Goal: Task Accomplishment & Management: Complete application form

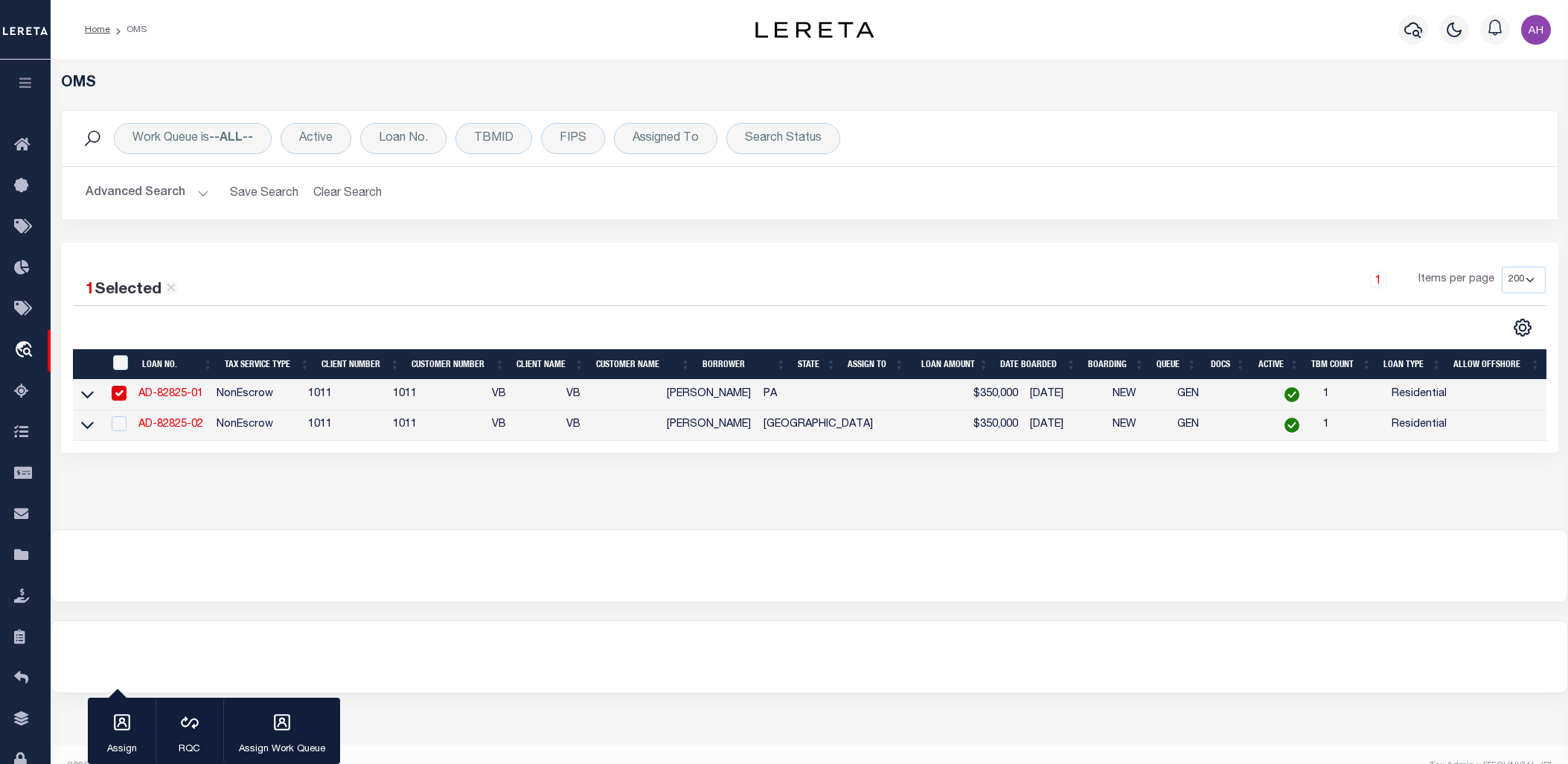
select select "200"
select select "10"
select select "NonEscrow"
click at [180, 427] on link "AD-82825-02" at bounding box center [170, 424] width 65 height 10
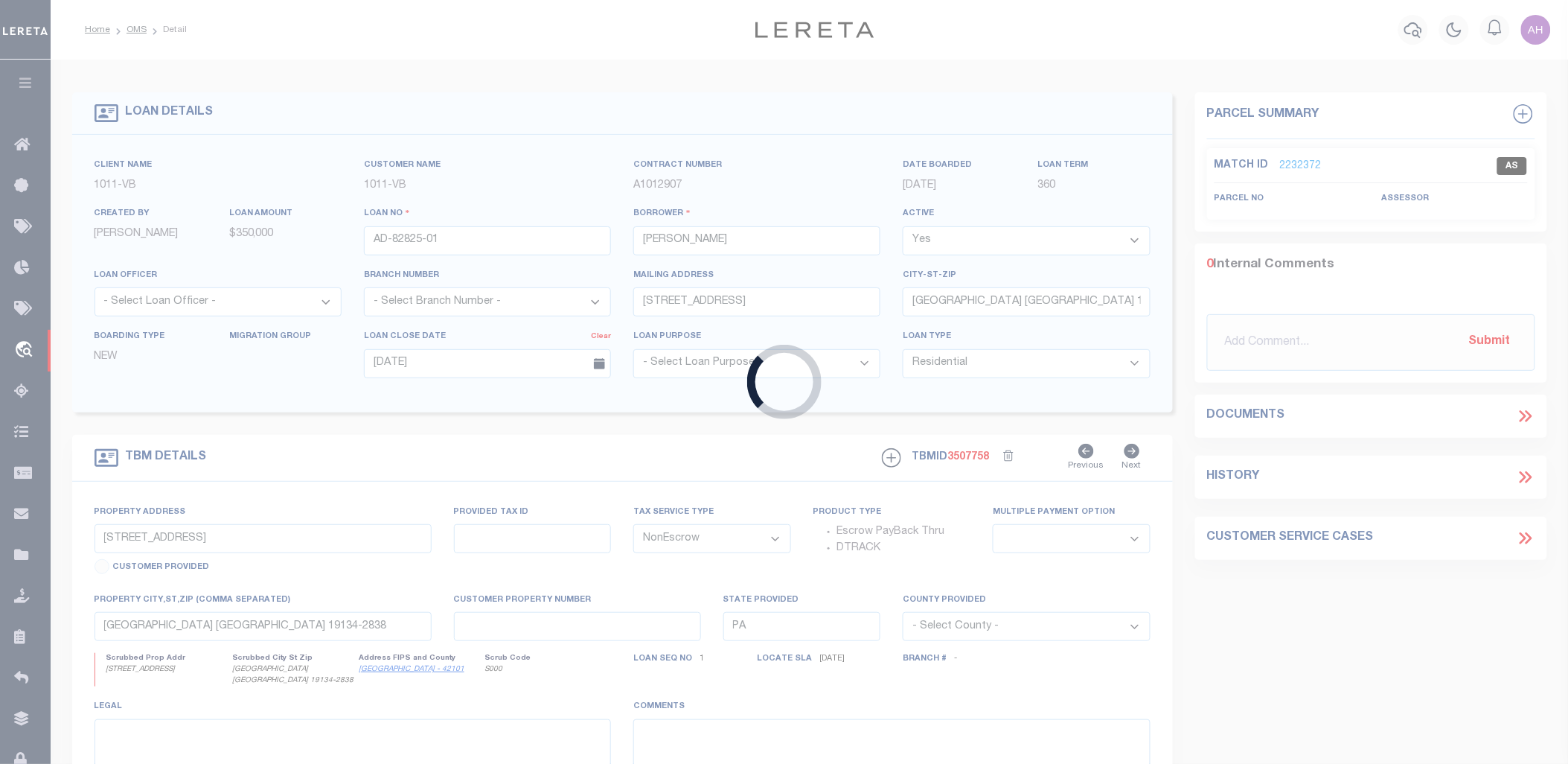
type input "AD-82825-02"
type input "[STREET_ADDRESS][PERSON_NAME]"
type input "GLADEWATER [GEOGRAPHIC_DATA] 75647-4439"
type input "[STREET_ADDRESS][PERSON_NAME]"
select select
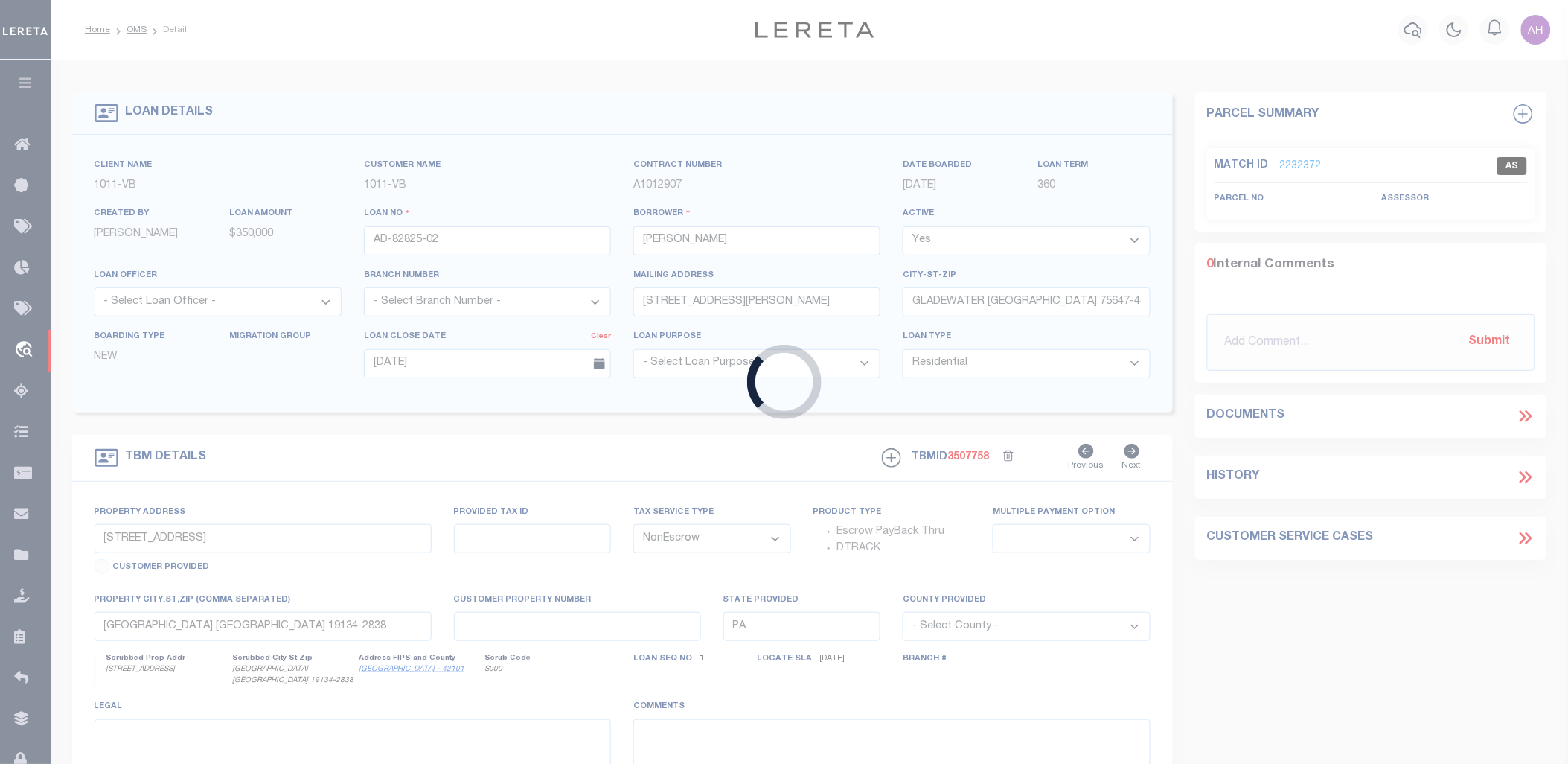
type input "GLADEWATER [GEOGRAPHIC_DATA] 75647-4439"
type input "[GEOGRAPHIC_DATA]"
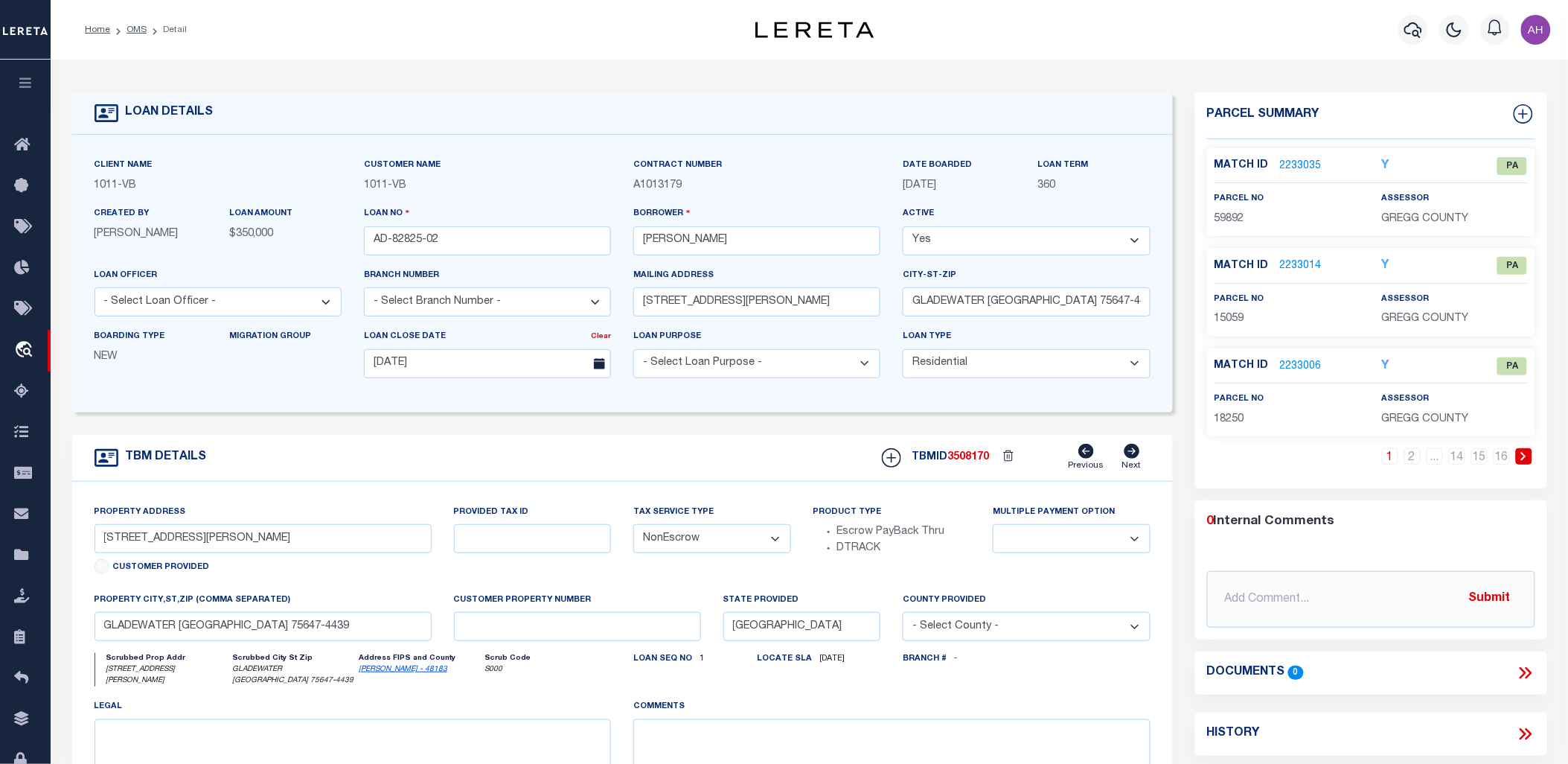
click at [1313, 366] on link "2233006" at bounding box center [1301, 366] width 41 height 16
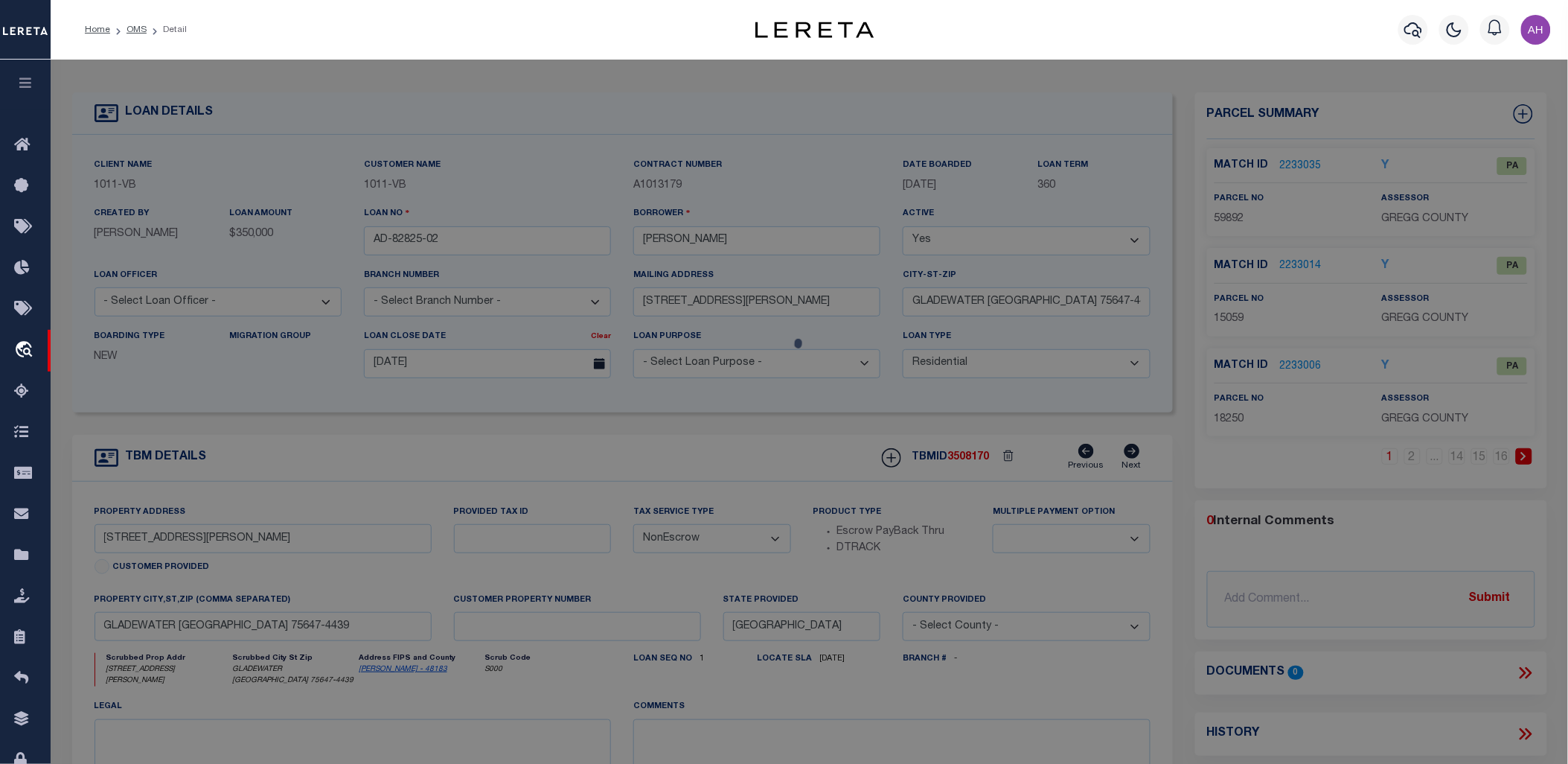
checkbox input "false"
select select "PA"
select select "099"
select select "MDD"
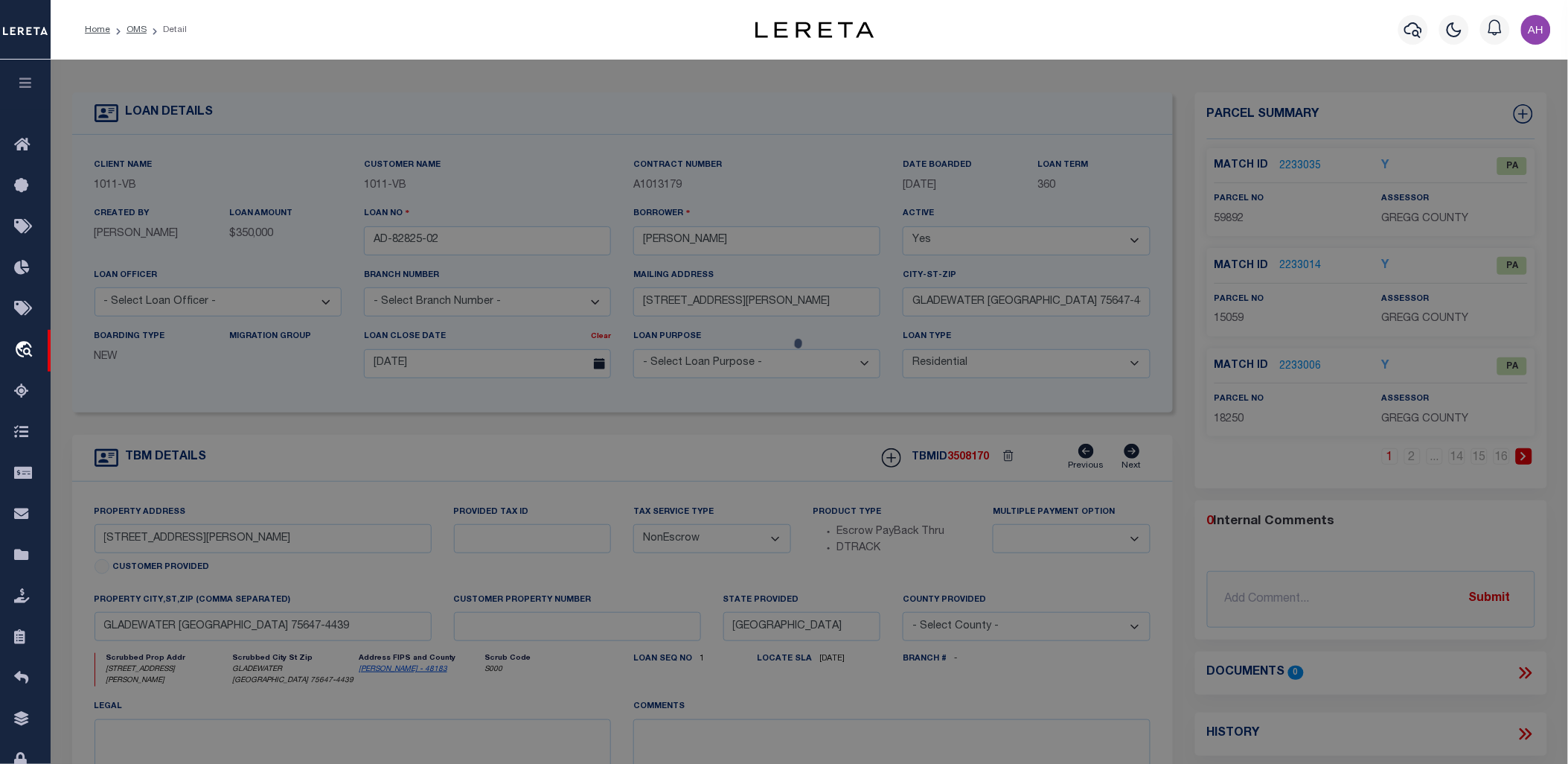
select select "ADD"
type input "[STREET_ADDRESS]"
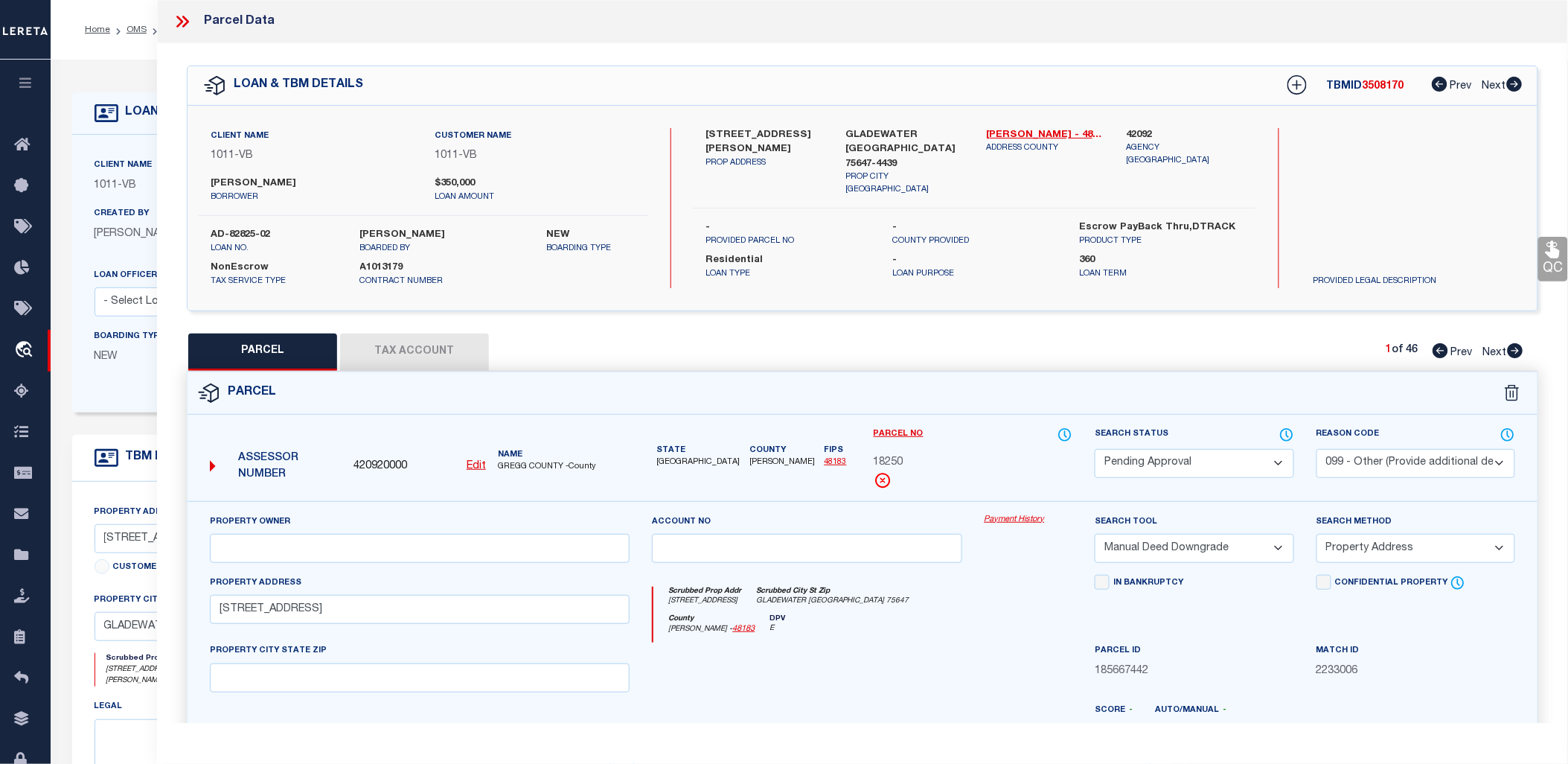
click at [1523, 353] on div "PARCEL Tax Account 1 of 46 Prev Next" at bounding box center [862, 352] width 1351 height 38
click at [1512, 348] on icon at bounding box center [1515, 350] width 16 height 15
select select "AS"
select select
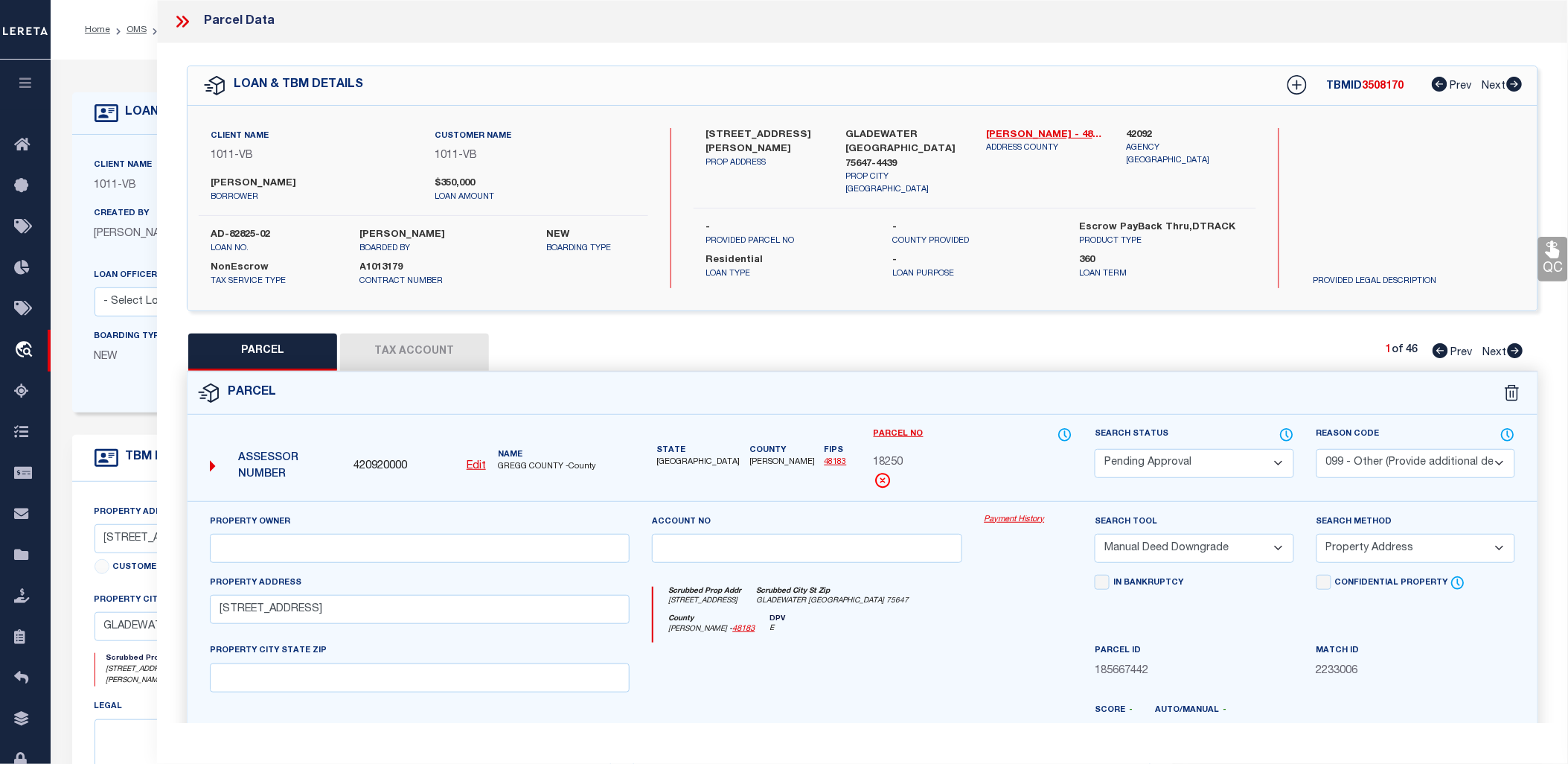
select select
checkbox input "false"
select select "PA"
select select "099"
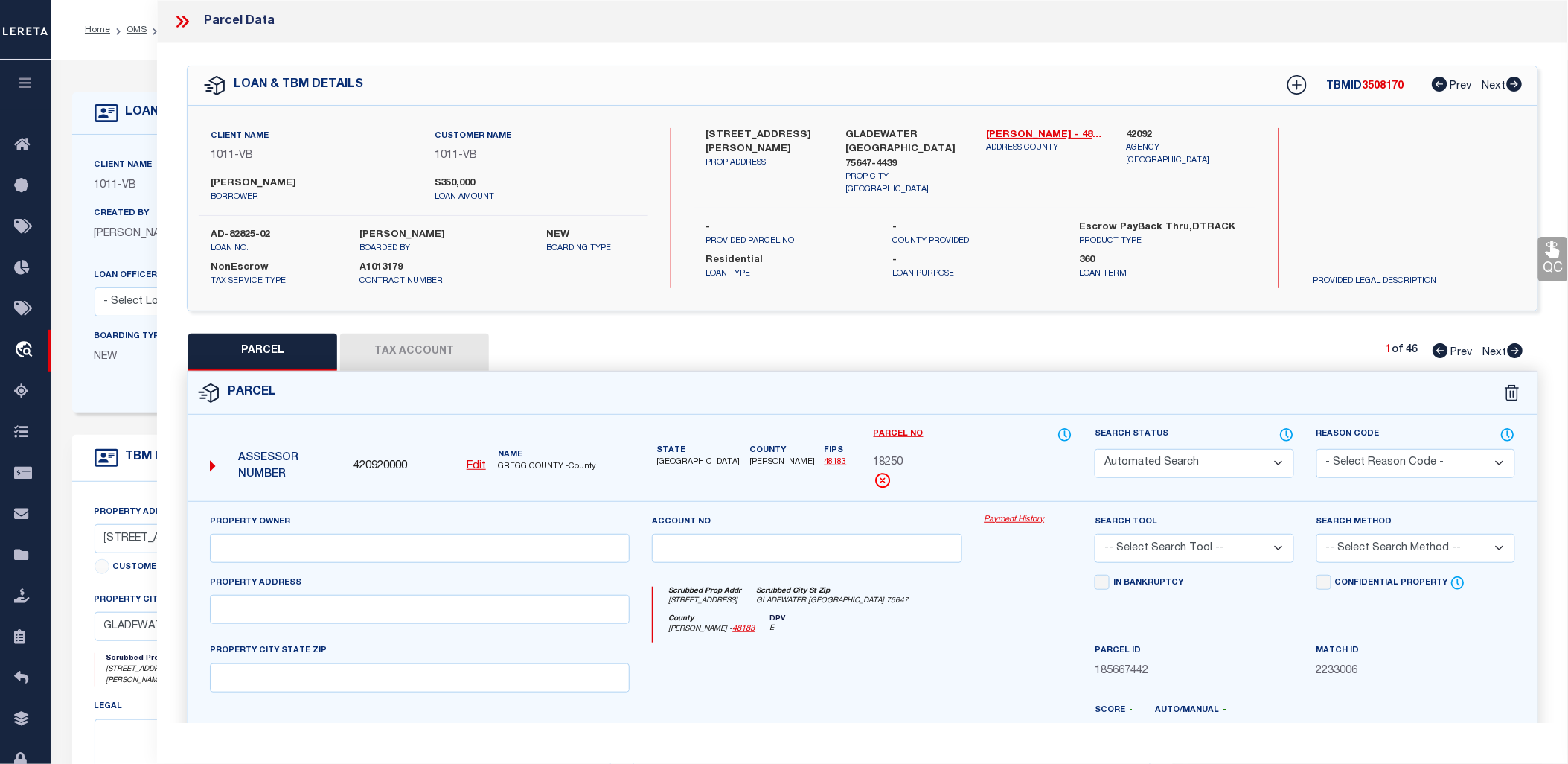
select select "MDD"
select select "ADD"
type input "[STREET_ADDRESS]"
click at [1512, 348] on icon at bounding box center [1515, 350] width 16 height 15
select select "AS"
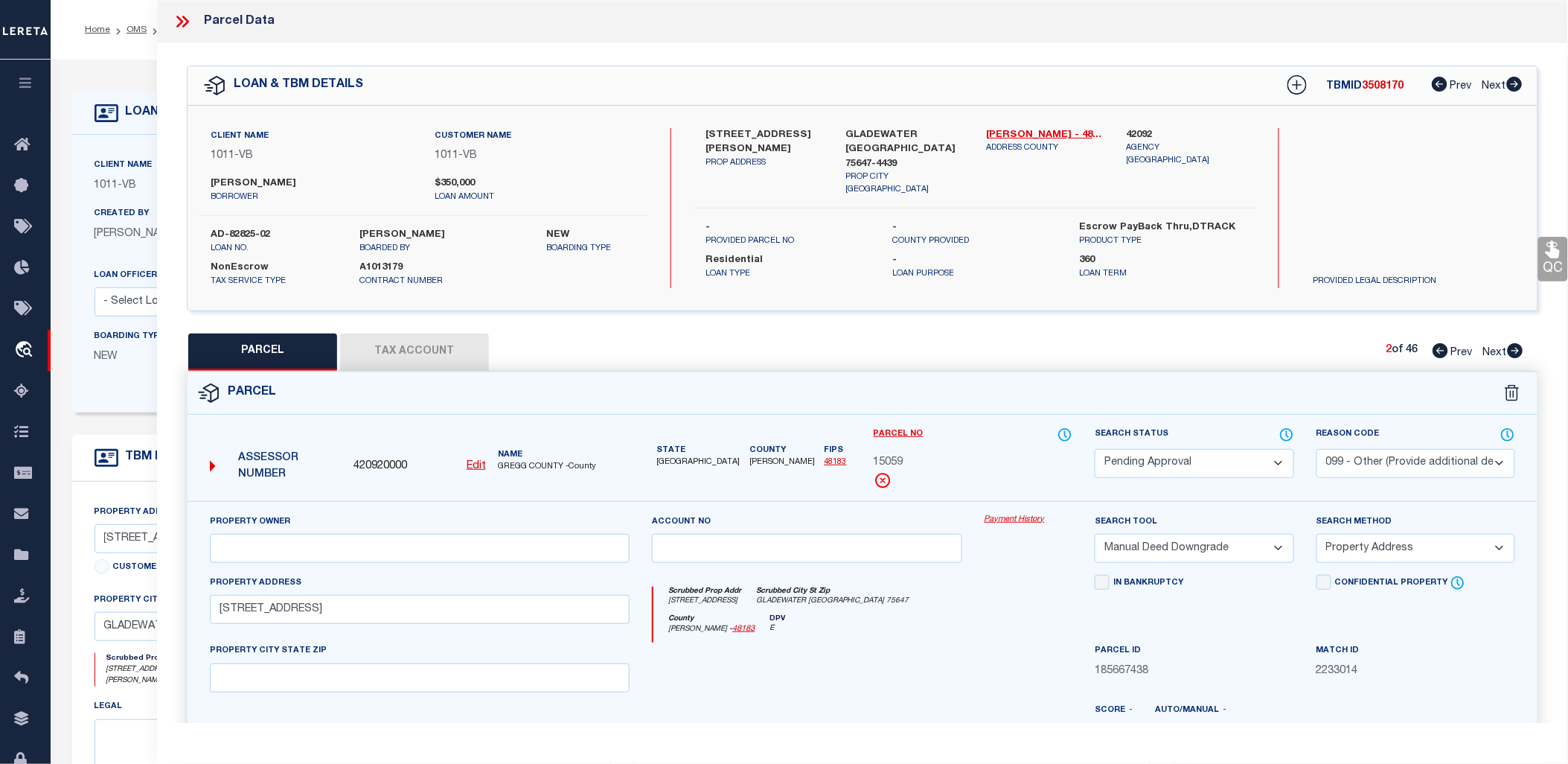
select select
checkbox input "false"
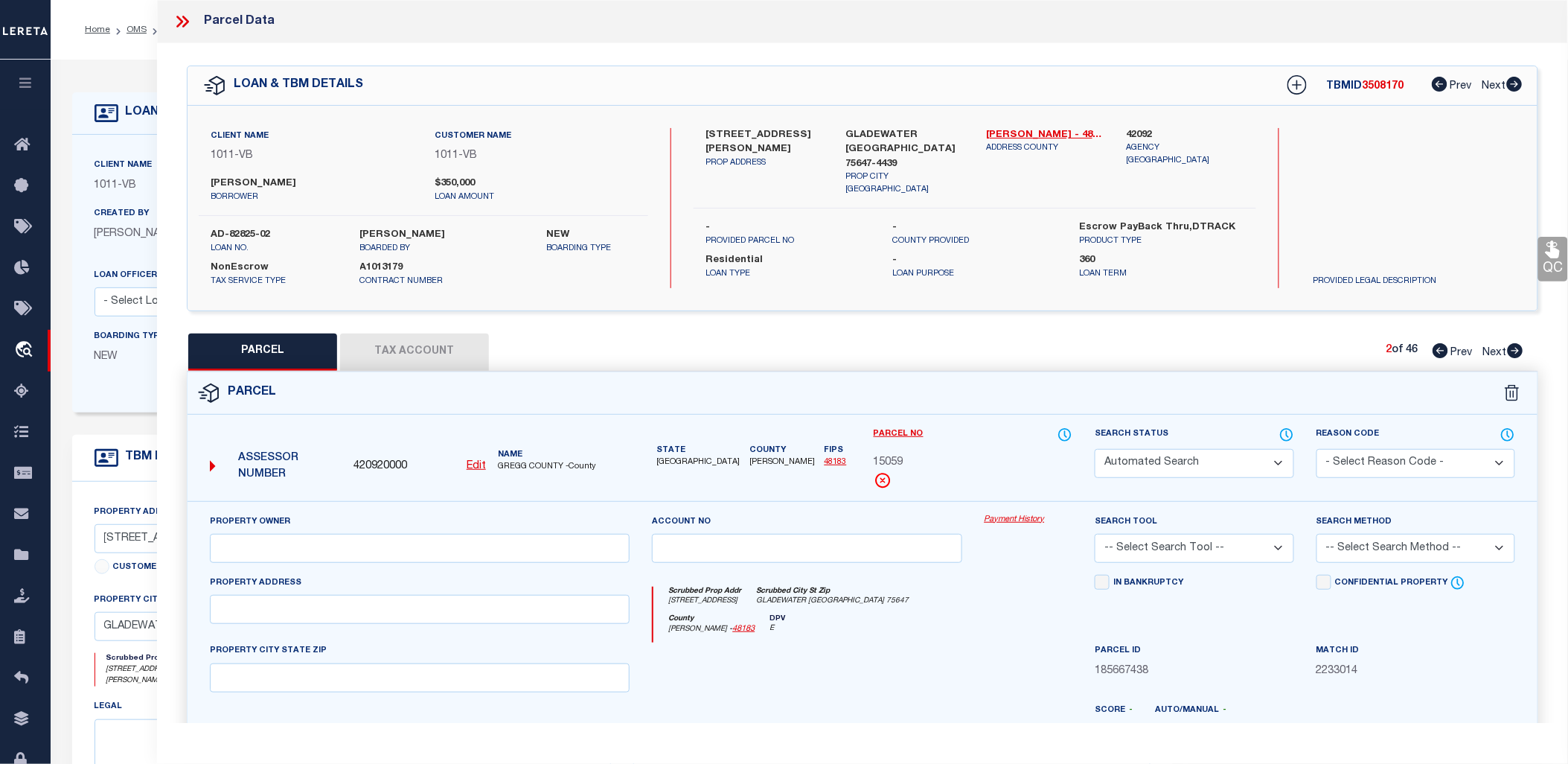
select select "PA"
type input "DCS REAL EST LLC"
select select "MDD"
select select "ADD"
type input "[STREET_ADDRESS]"
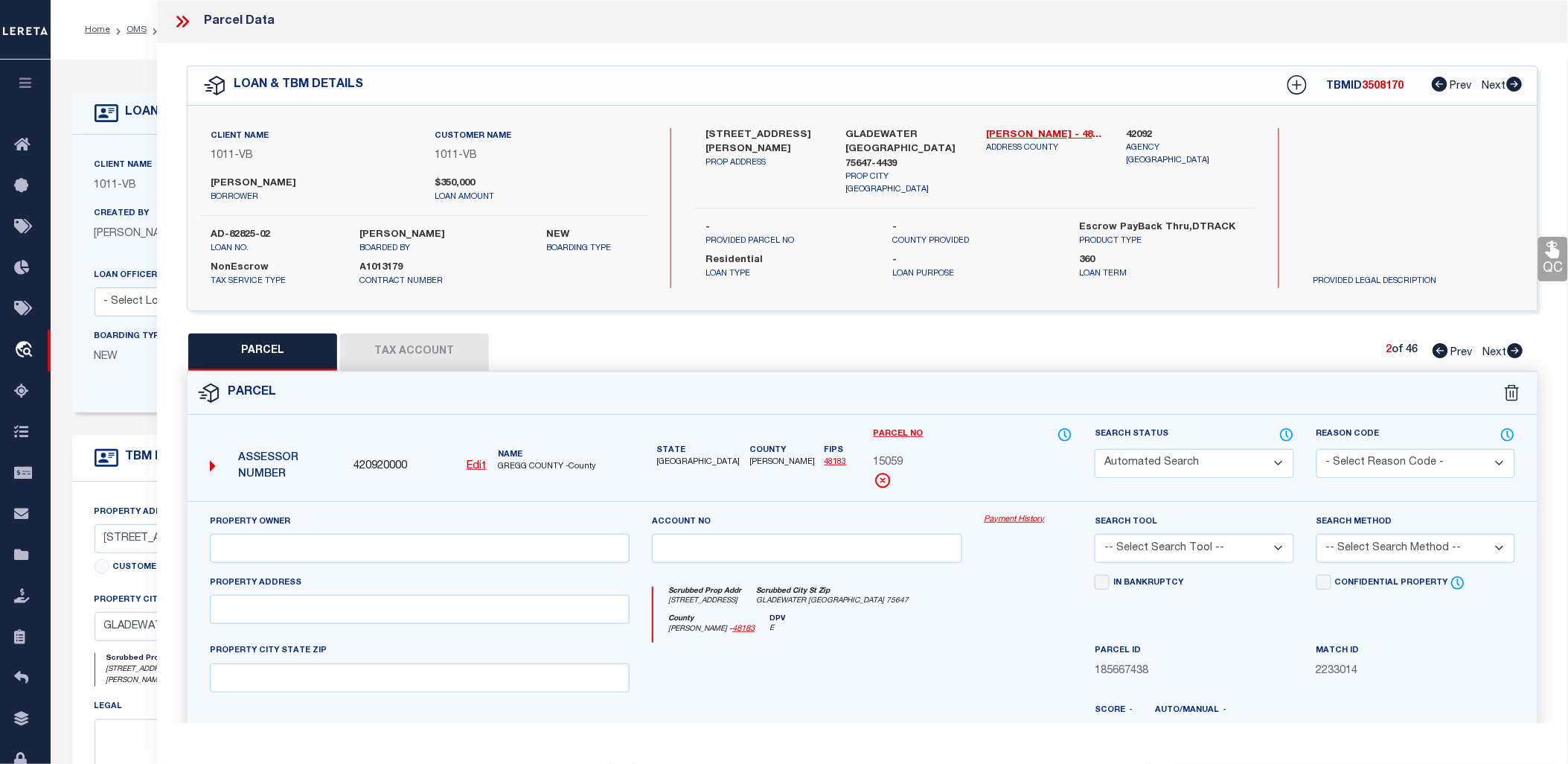
type input "GLADEWATER, [GEOGRAPHIC_DATA] 75647"
type textarea "LT 5 BLK 10 [PERSON_NAME] HEIGHTS ACREAGE"
click at [1512, 348] on icon at bounding box center [1515, 350] width 16 height 15
select select "AS"
select select
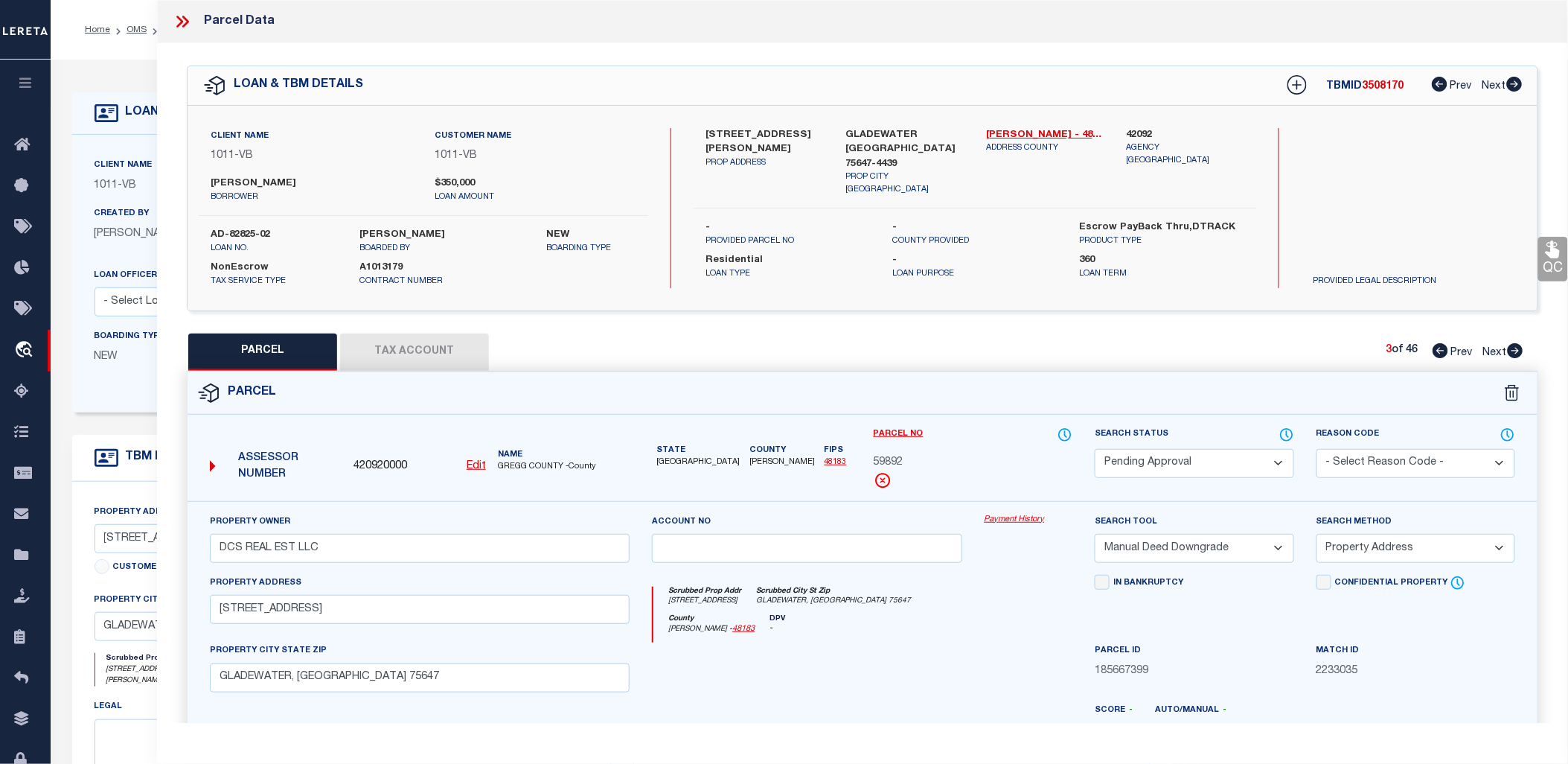
select select
checkbox input "false"
select select "PA"
select select "099"
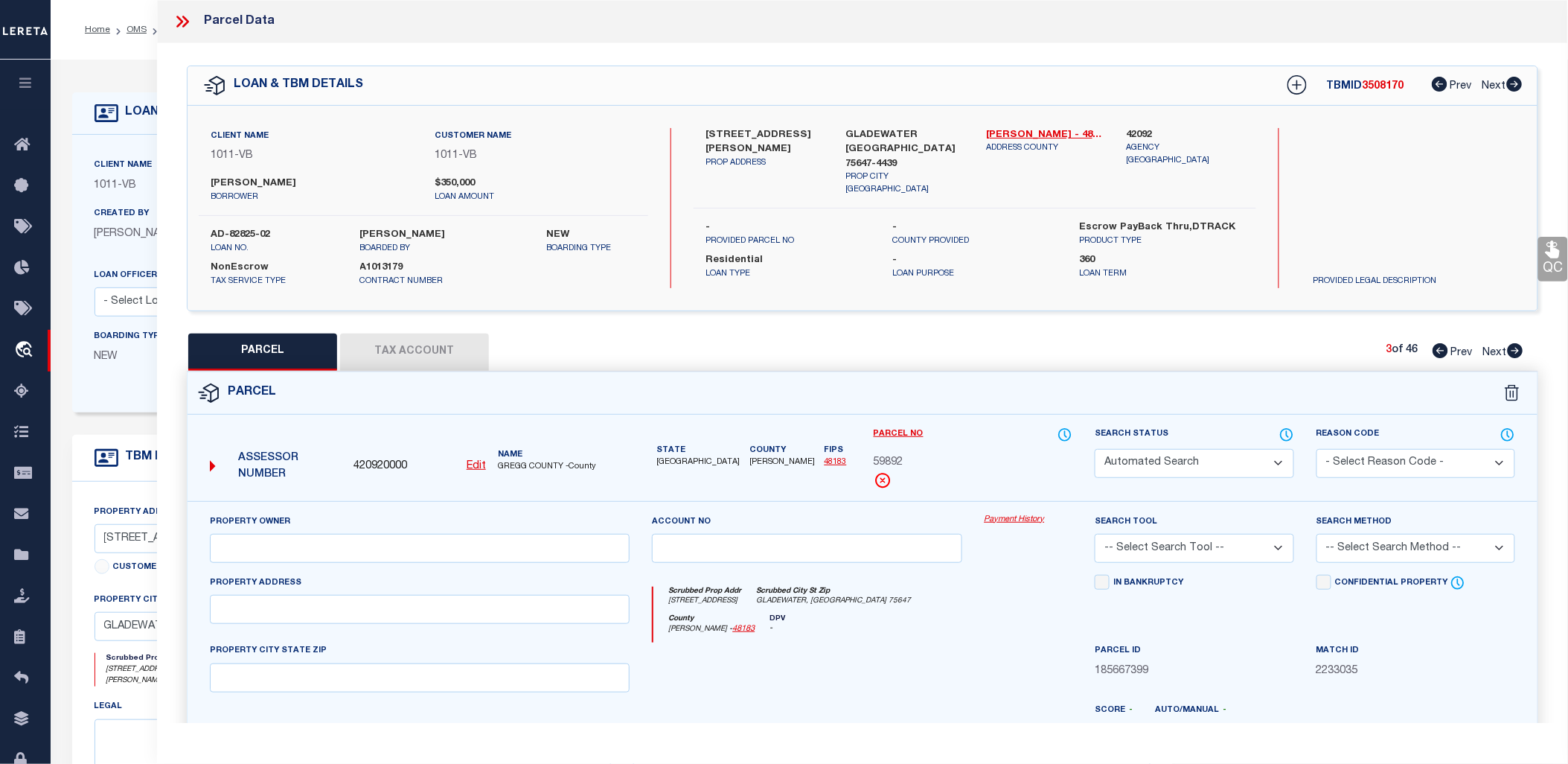
select select "MDD"
select select "ADD"
type input "[STREET_ADDRESS]"
click at [1512, 348] on icon at bounding box center [1515, 350] width 16 height 15
select select "AS"
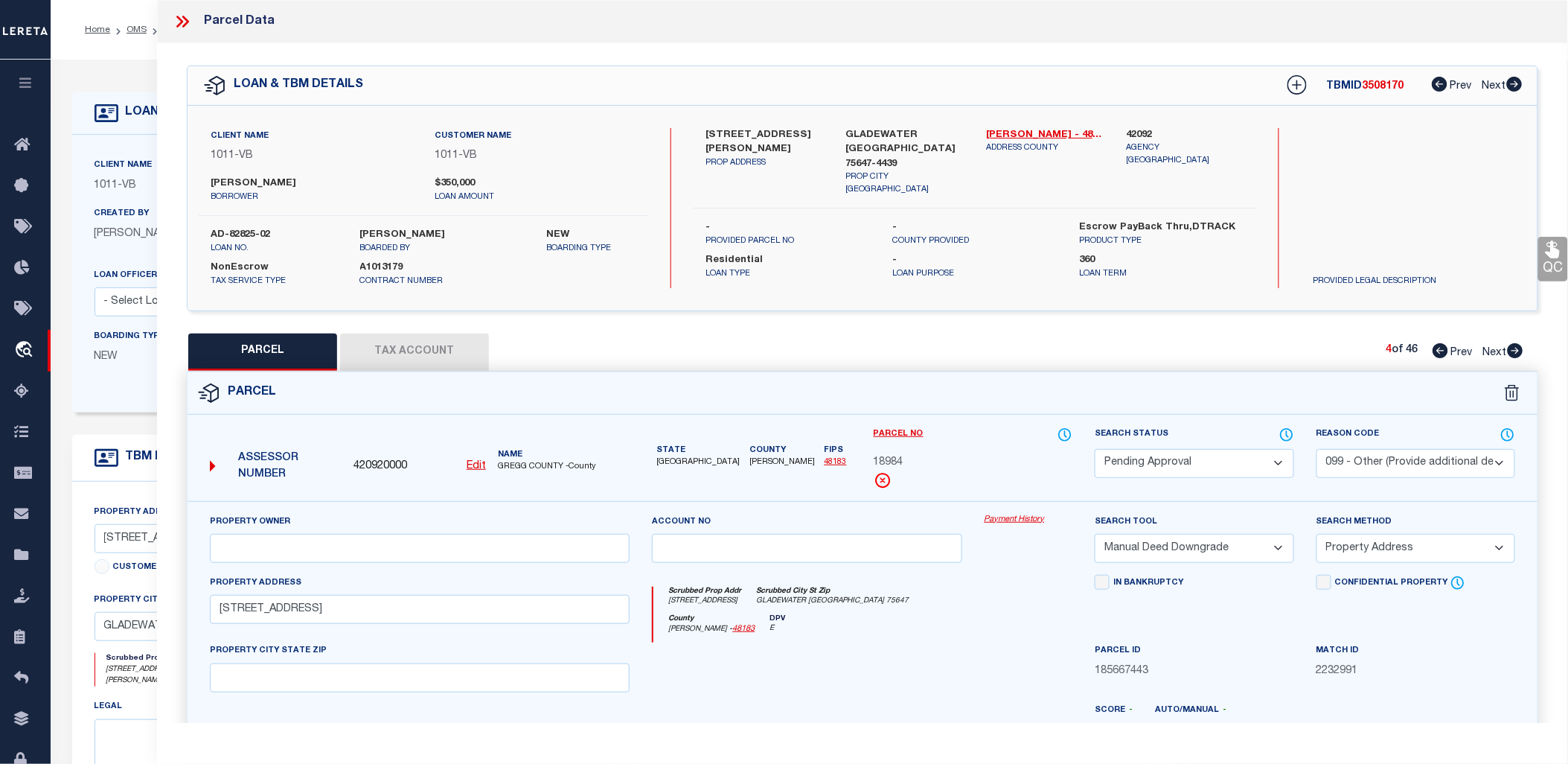
select select
checkbox input "false"
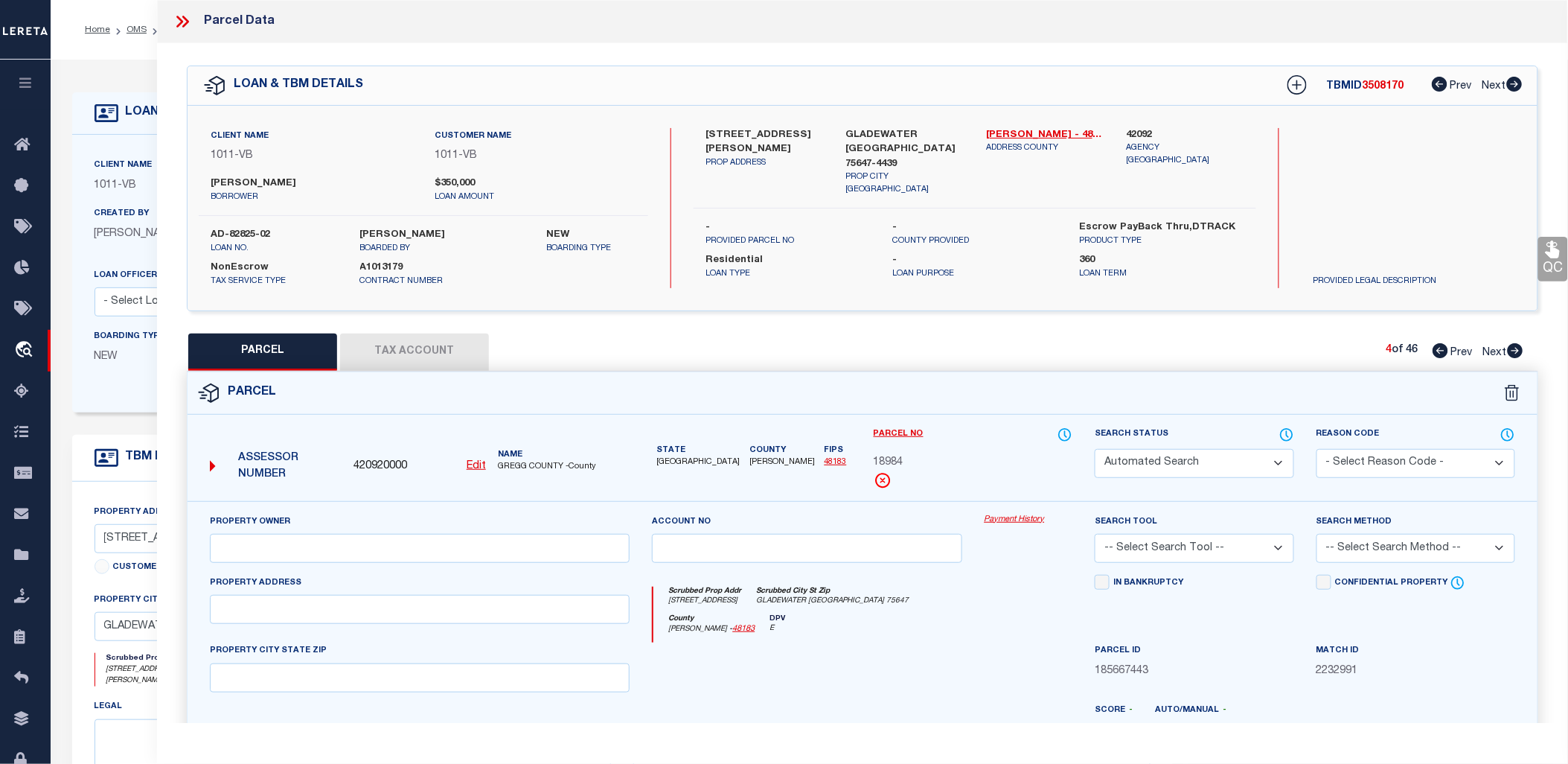
select select "PA"
select select "099"
select select "MDD"
select select "ADD"
type input "[STREET_ADDRESS]"
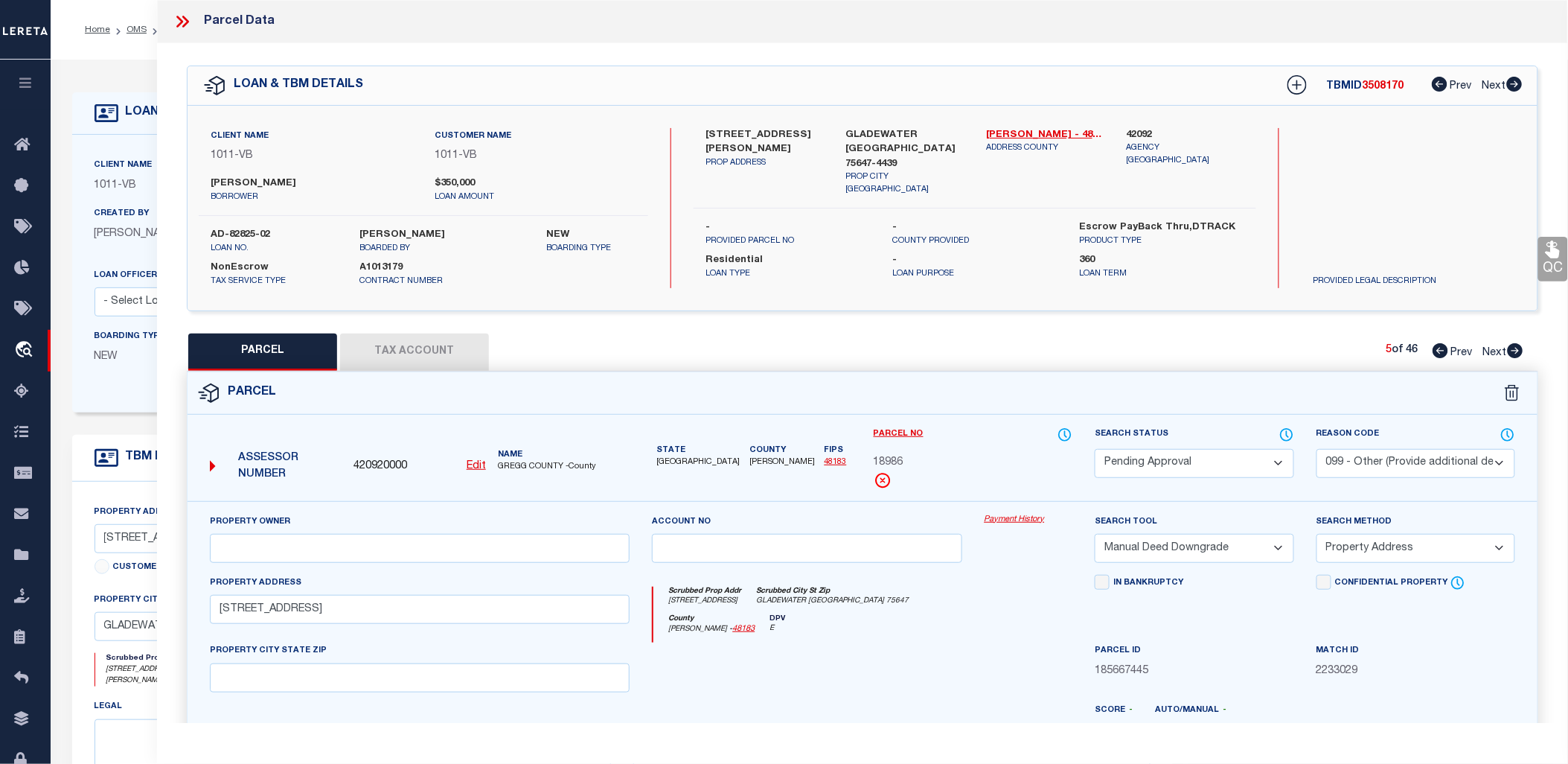
click at [1512, 348] on icon at bounding box center [1515, 350] width 16 height 15
select select "AS"
select select
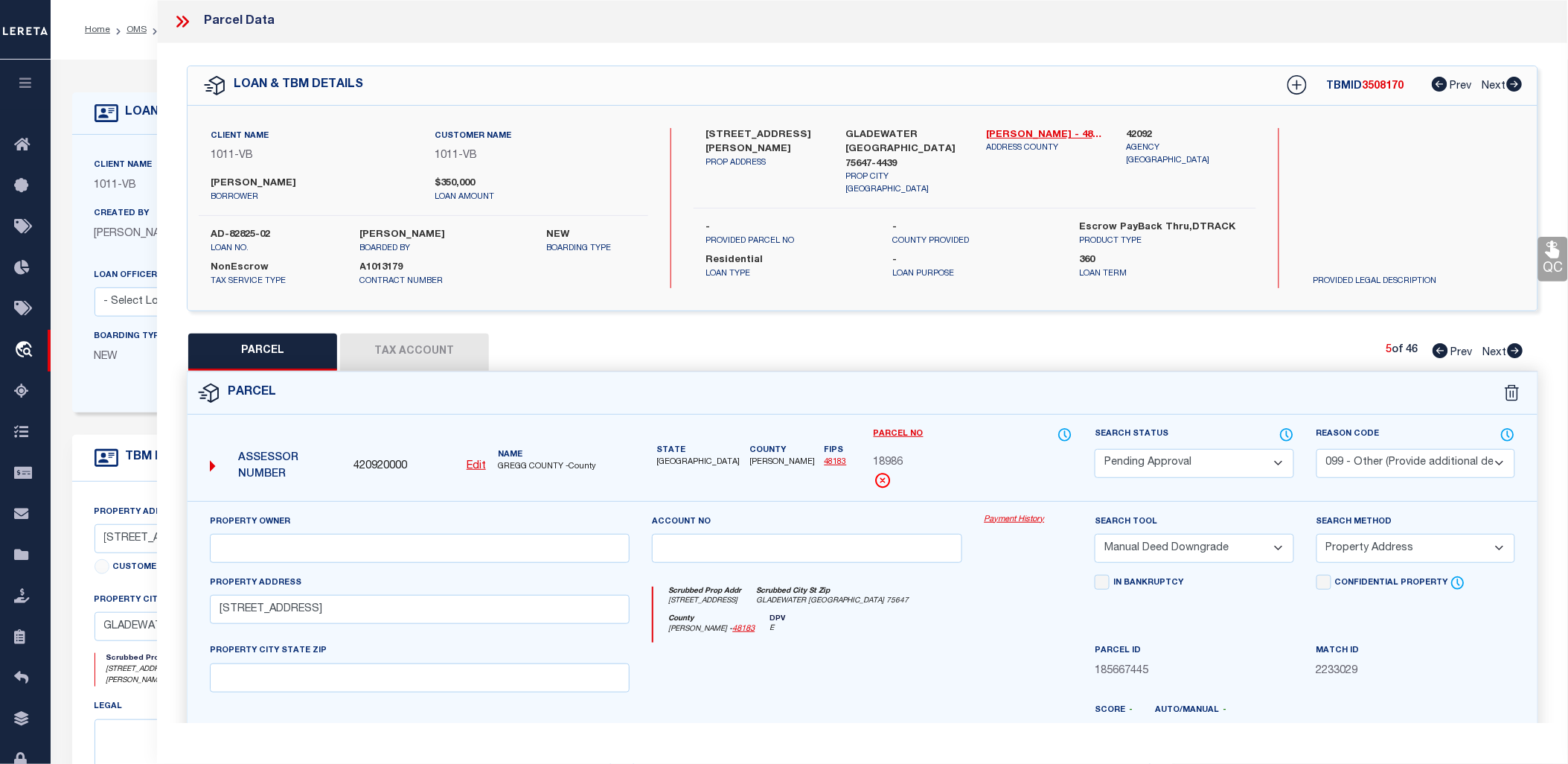
checkbox input "false"
select select "PA"
select select "099"
select select "MDD"
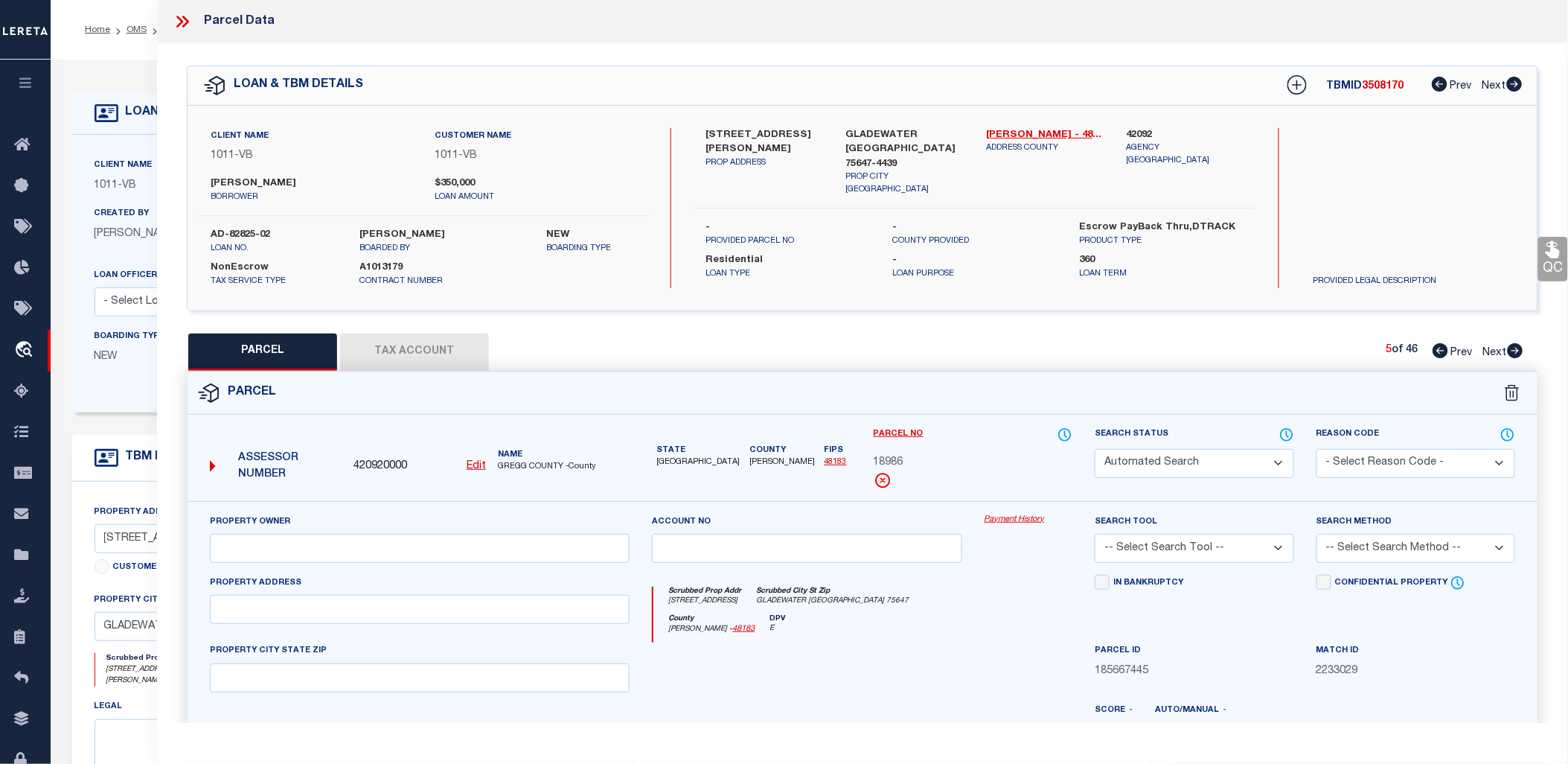
select select "ADD"
type input "[STREET_ADDRESS]"
click at [1512, 348] on icon at bounding box center [1515, 350] width 16 height 15
select select "AS"
select select
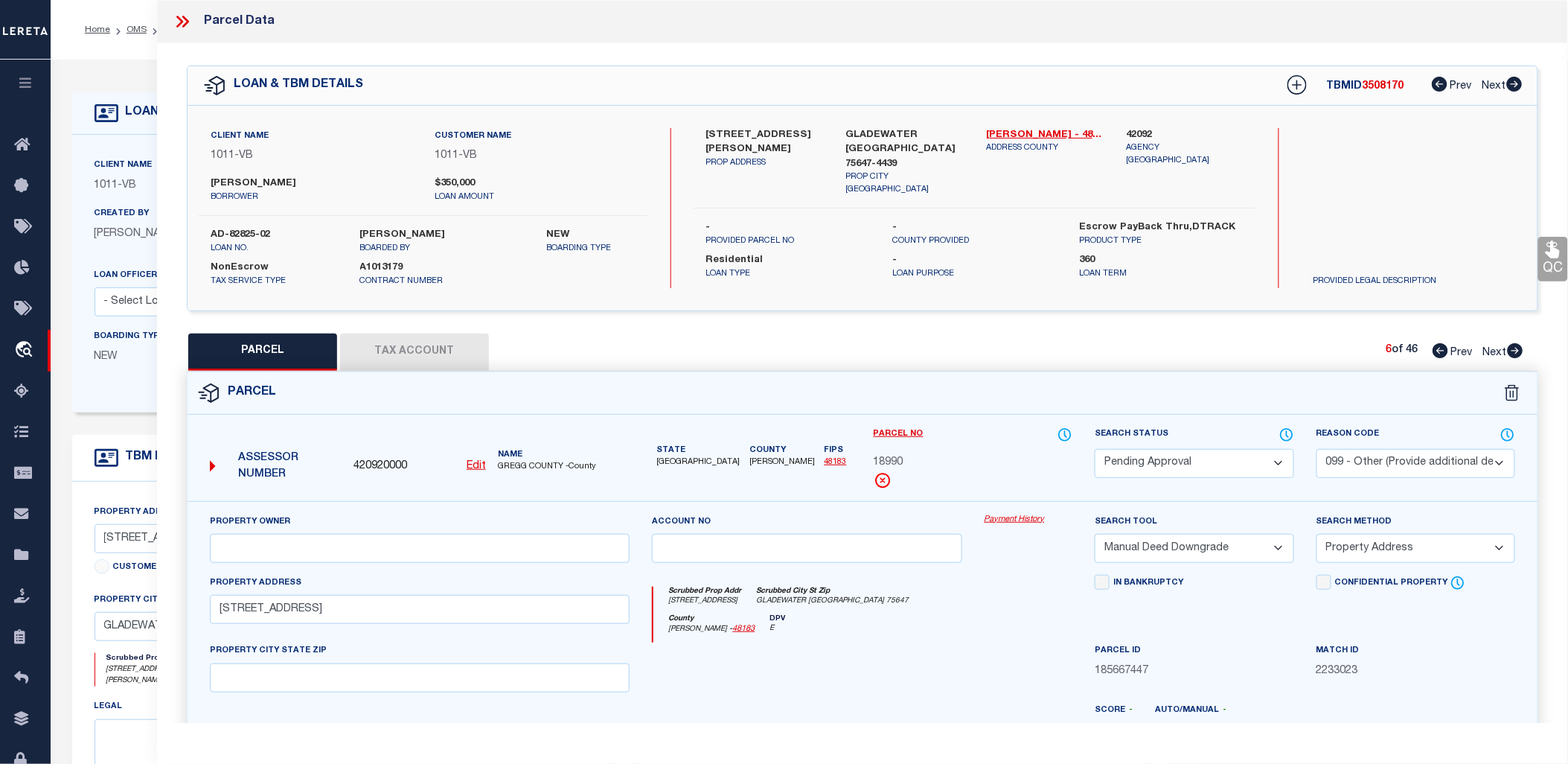
select select
checkbox input "false"
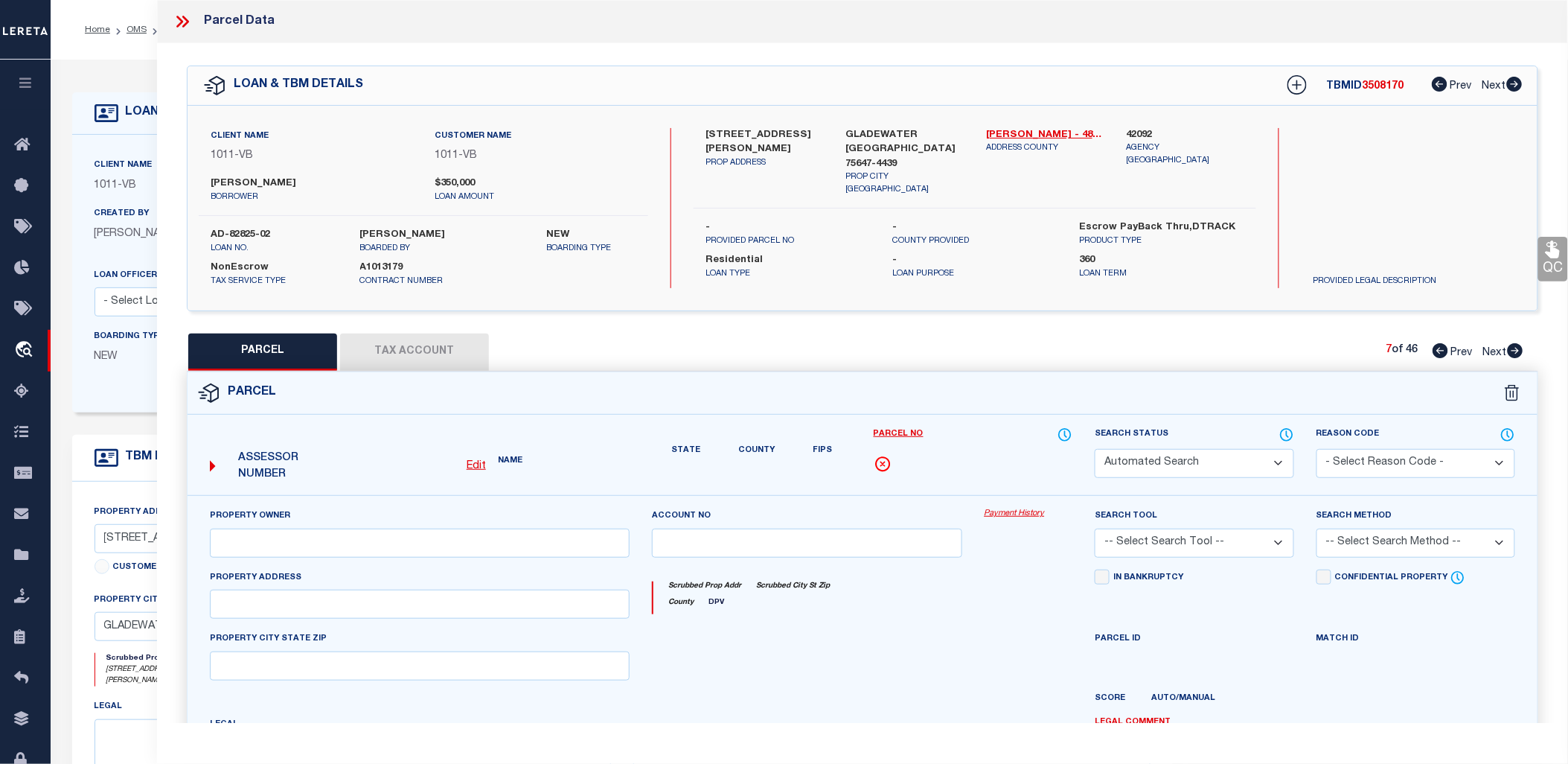
select select "PA"
select select "099"
select select "MDD"
select select "ADD"
type input "[STREET_ADDRESS]"
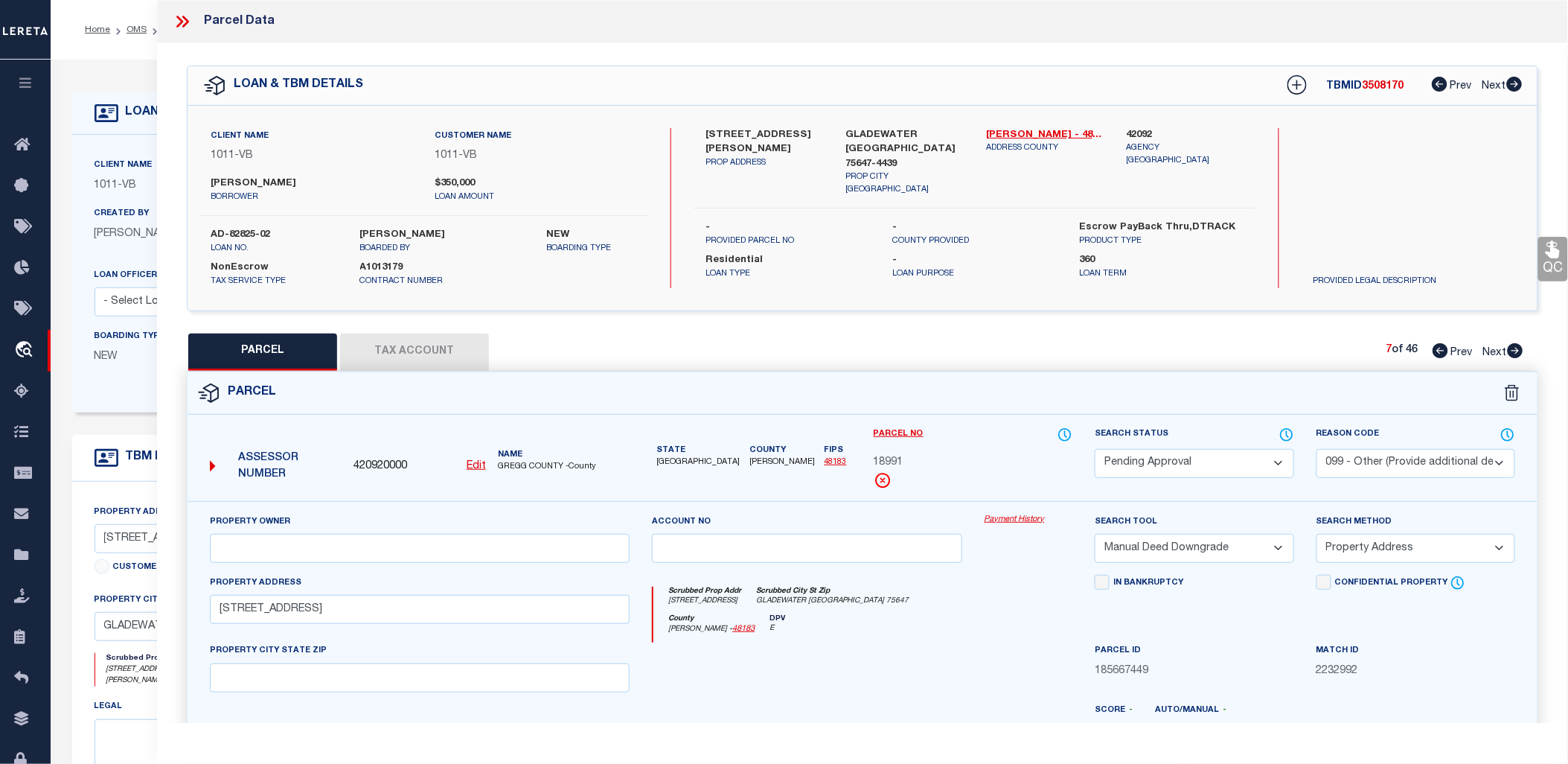
click at [1512, 348] on icon at bounding box center [1515, 350] width 16 height 15
select select "AS"
select select
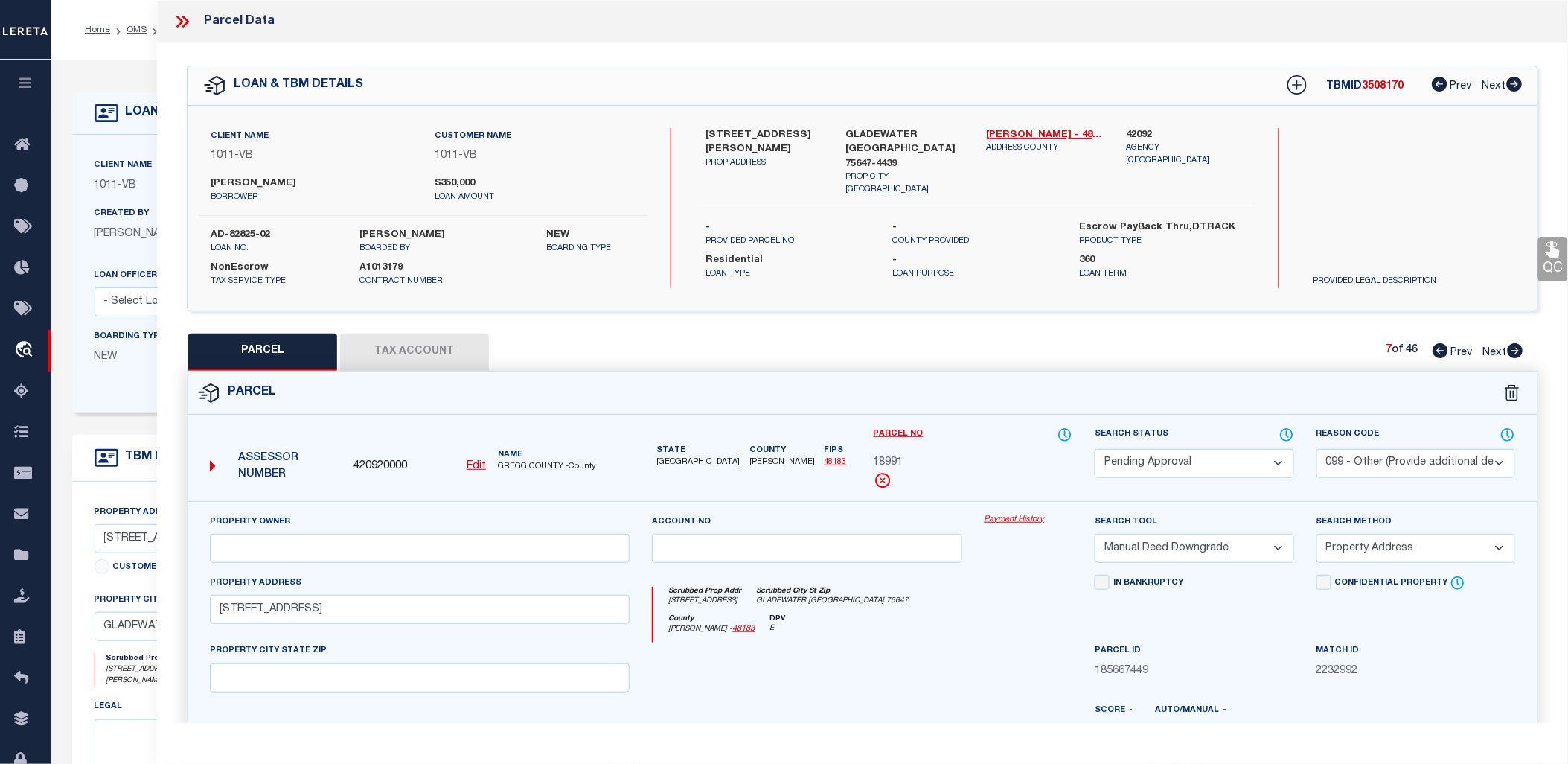
checkbox input "false"
select select "PA"
select select "099"
select select "MDD"
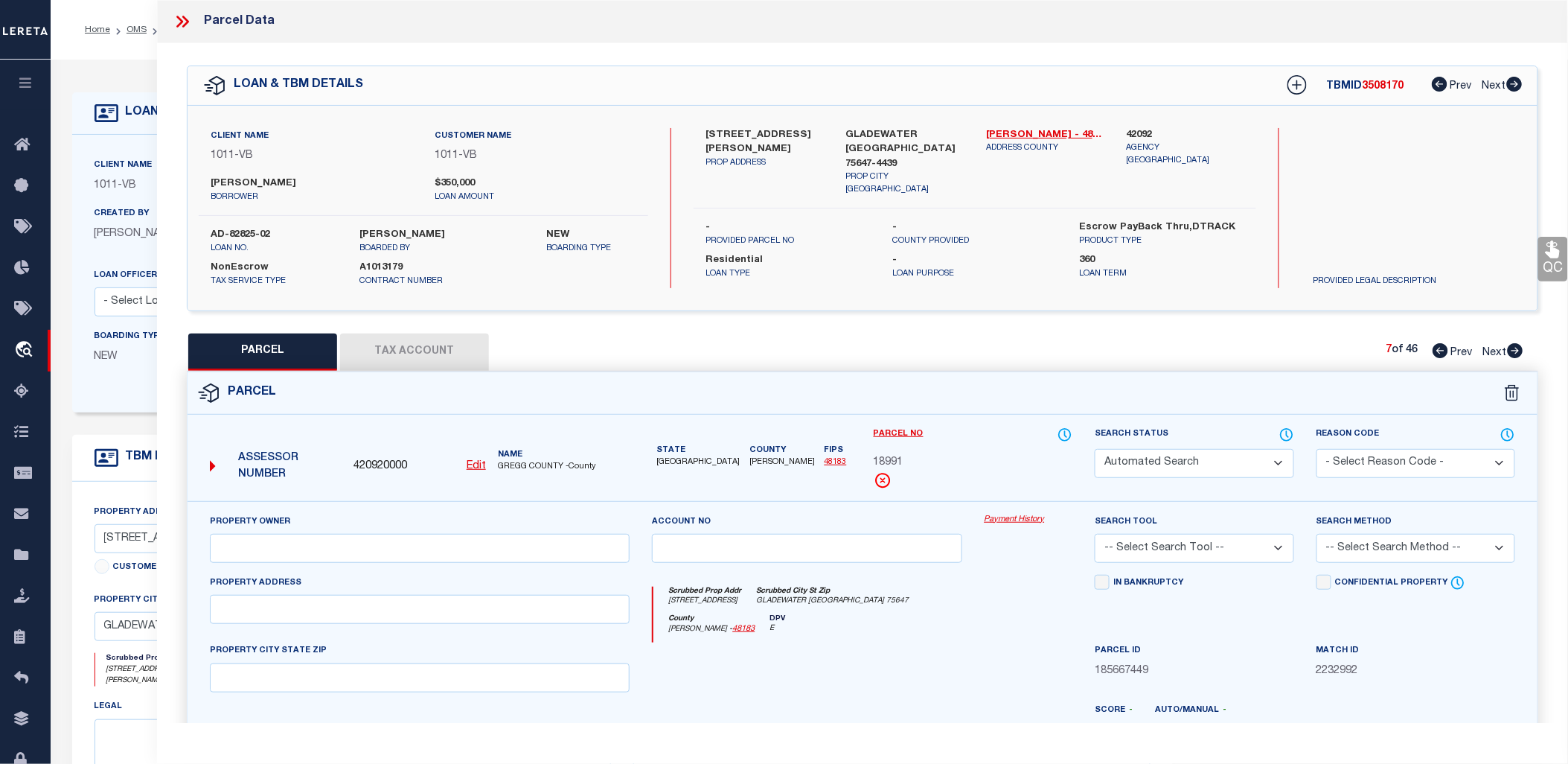
select select "ADD"
type input "[STREET_ADDRESS]"
click at [1512, 348] on icon at bounding box center [1515, 350] width 16 height 15
select select "AS"
select select
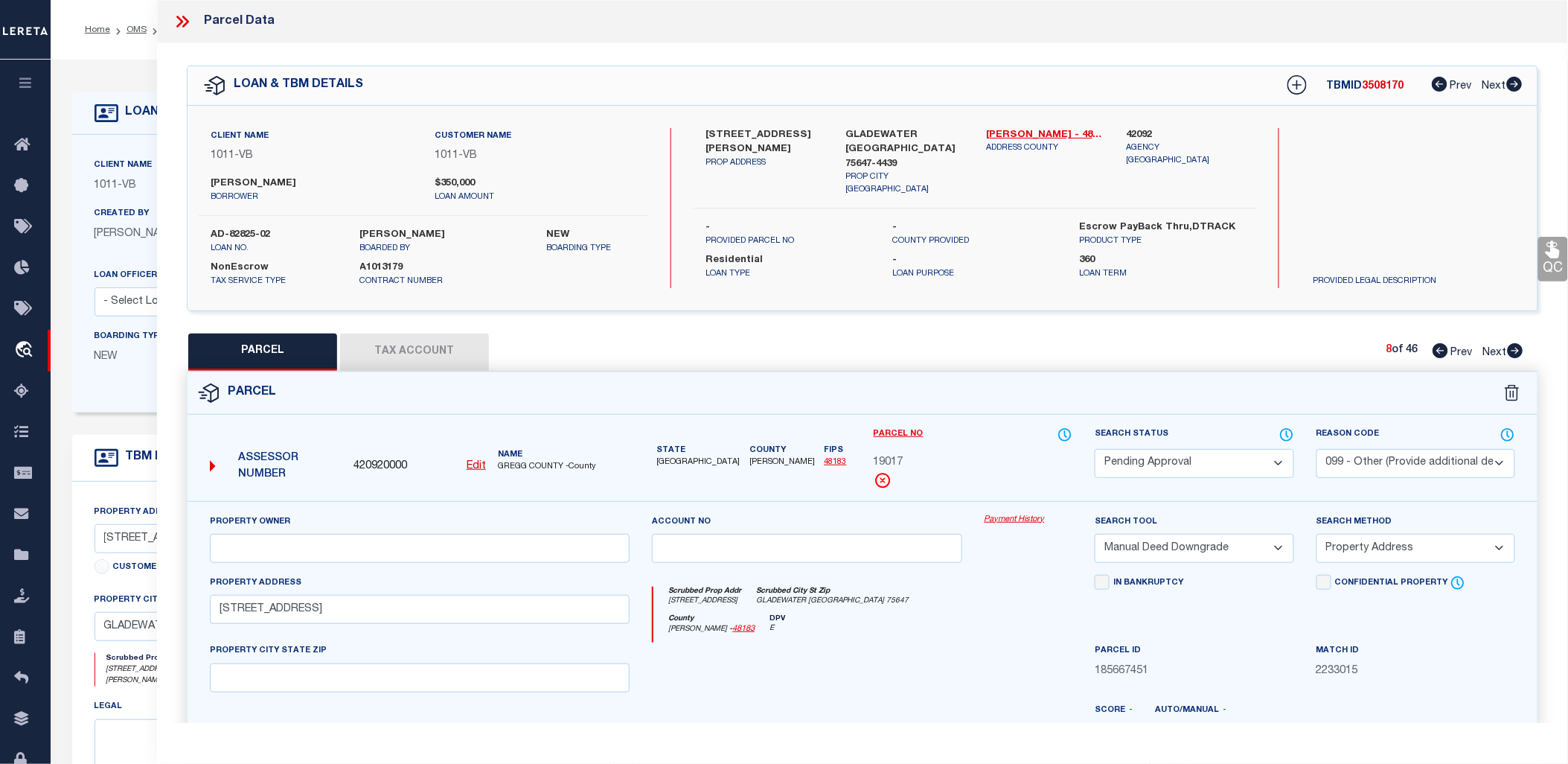
select select
checkbox input "false"
select select "PA"
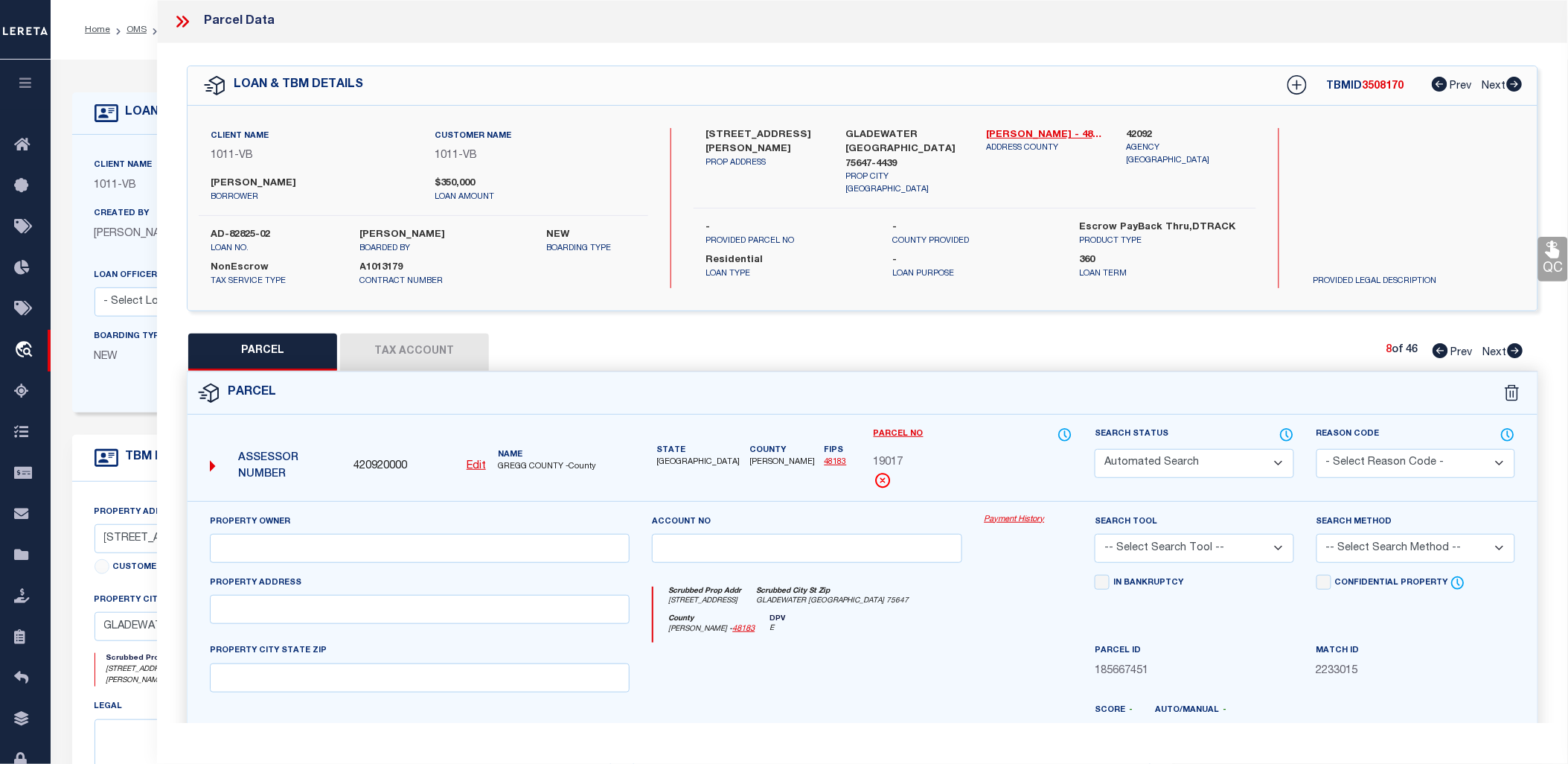
select select "099"
select select "MDD"
select select "ADD"
type input "[STREET_ADDRESS]"
click at [1512, 348] on icon at bounding box center [1515, 350] width 16 height 15
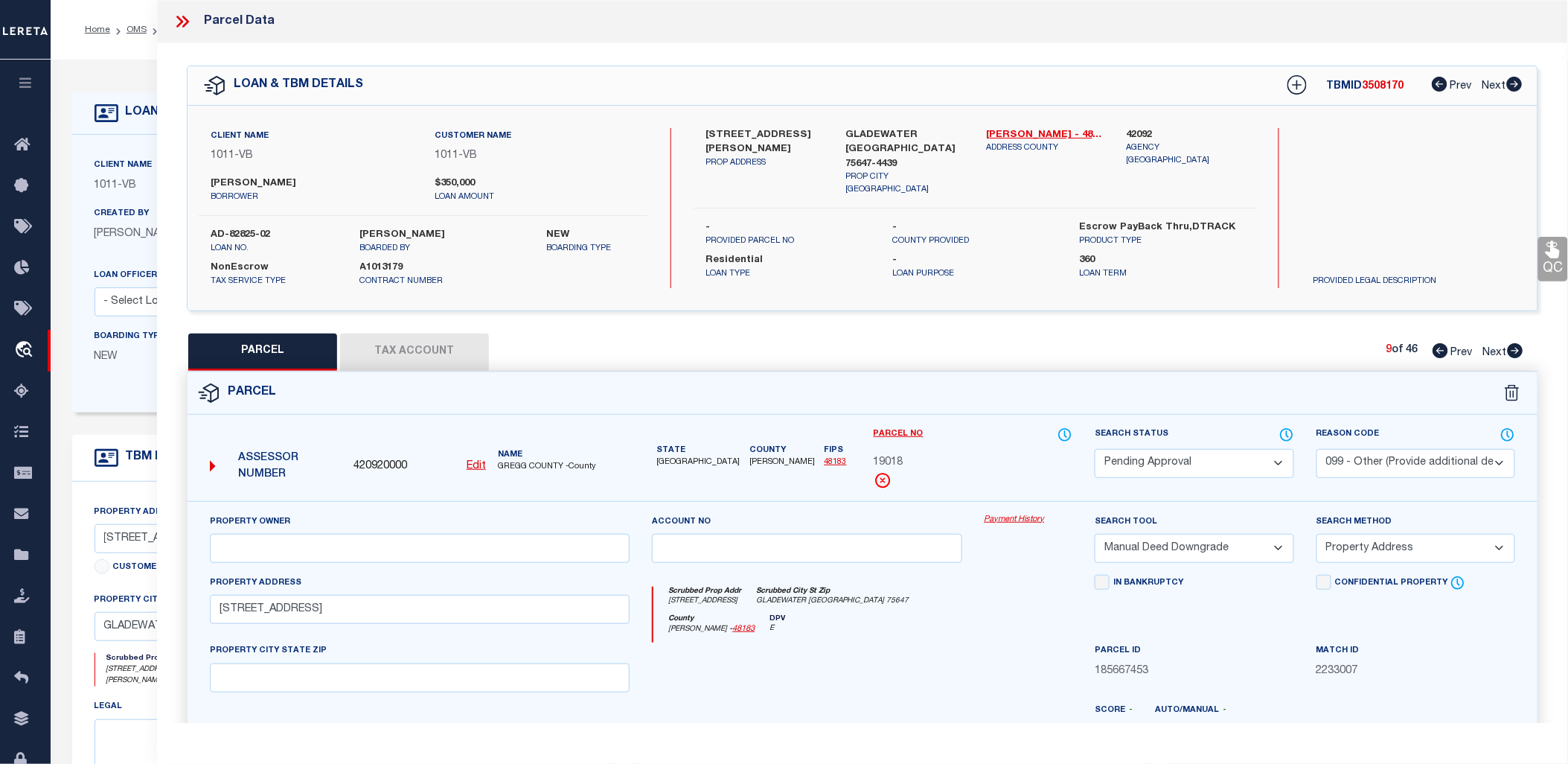
select select "AS"
select select
checkbox input "false"
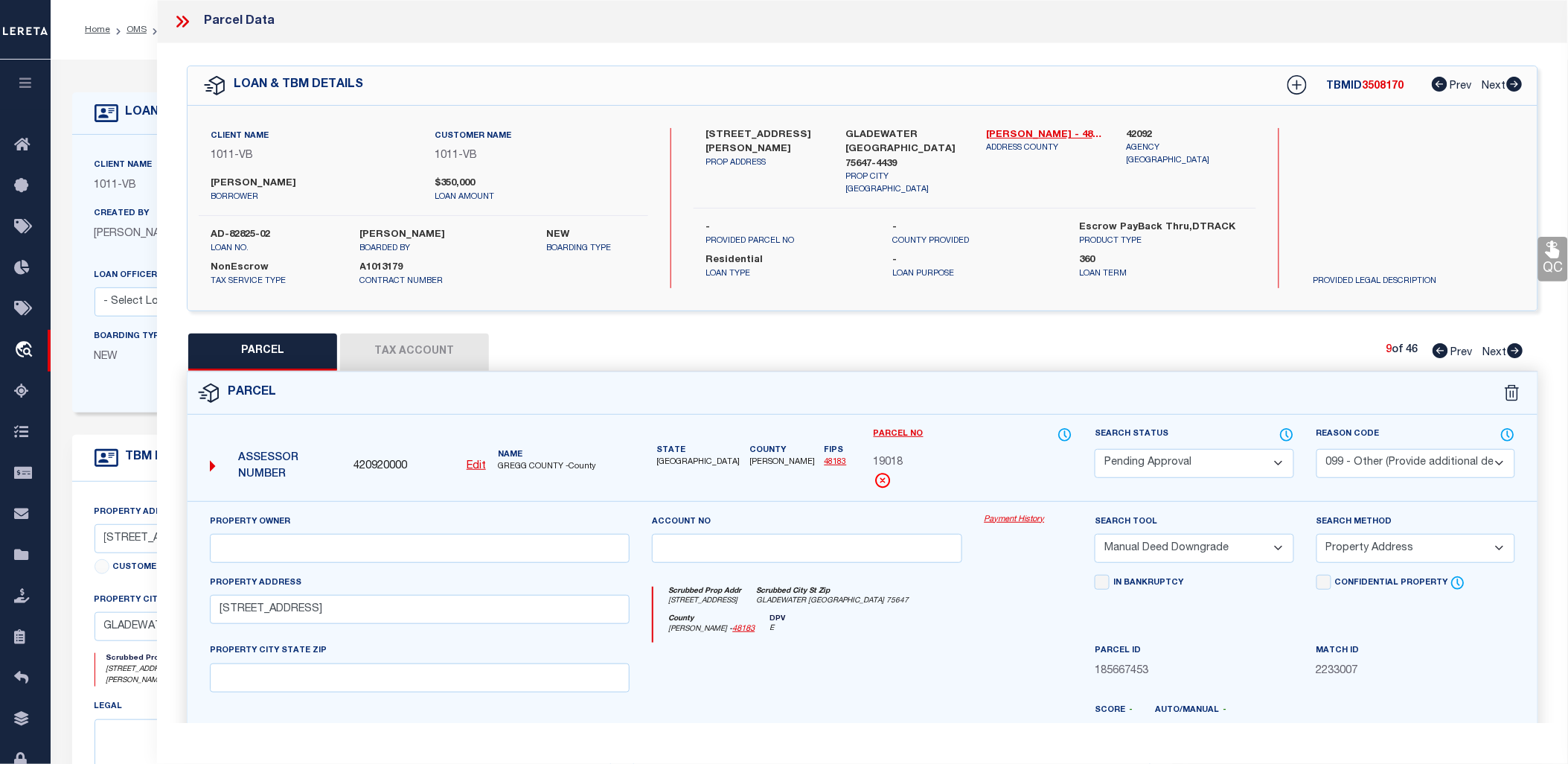
checkbox input "false"
select select "PA"
select select "099"
select select "MDD"
select select "ADD"
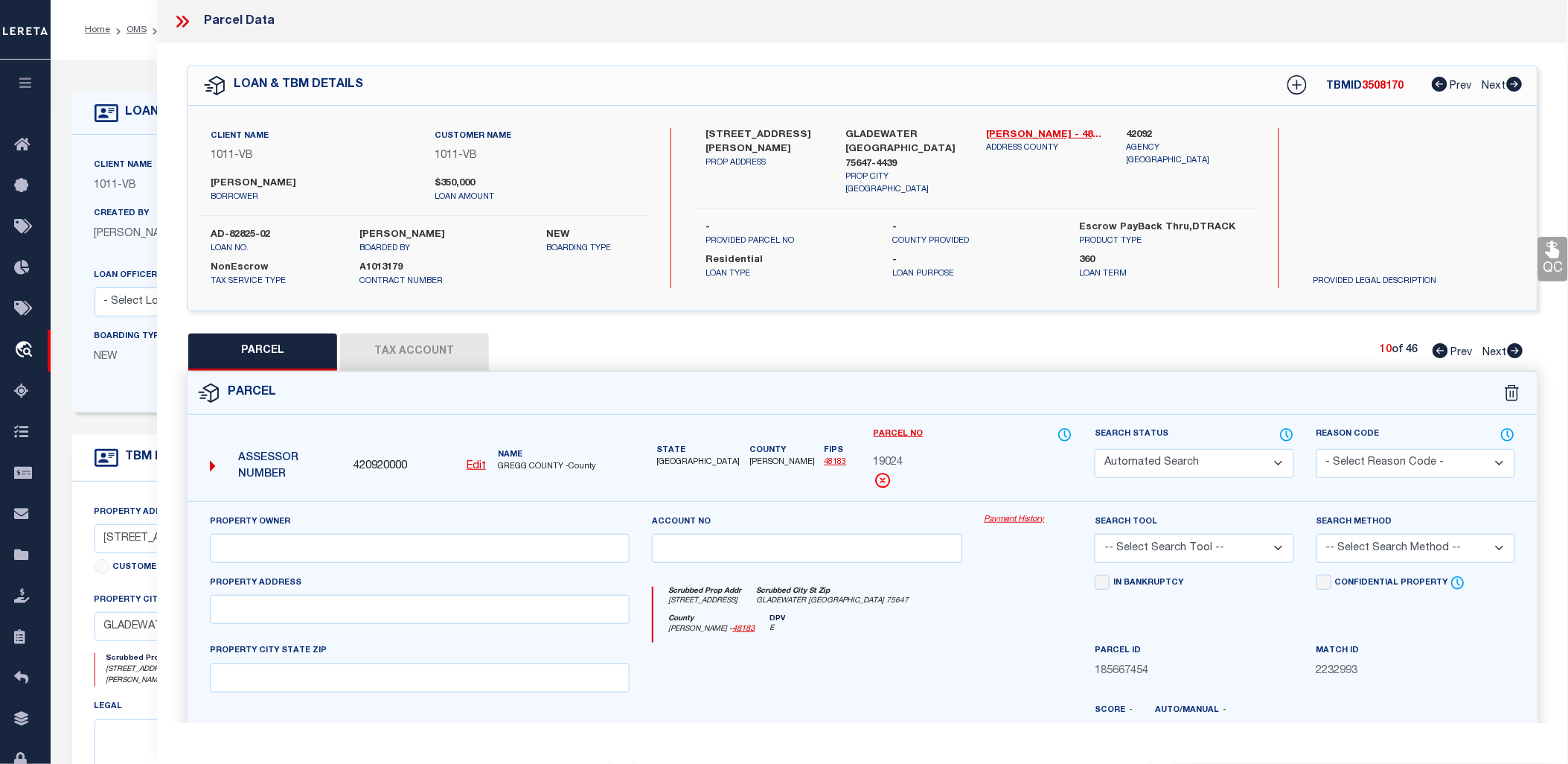
type input "[STREET_ADDRESS]"
click at [1512, 348] on icon at bounding box center [1515, 350] width 16 height 15
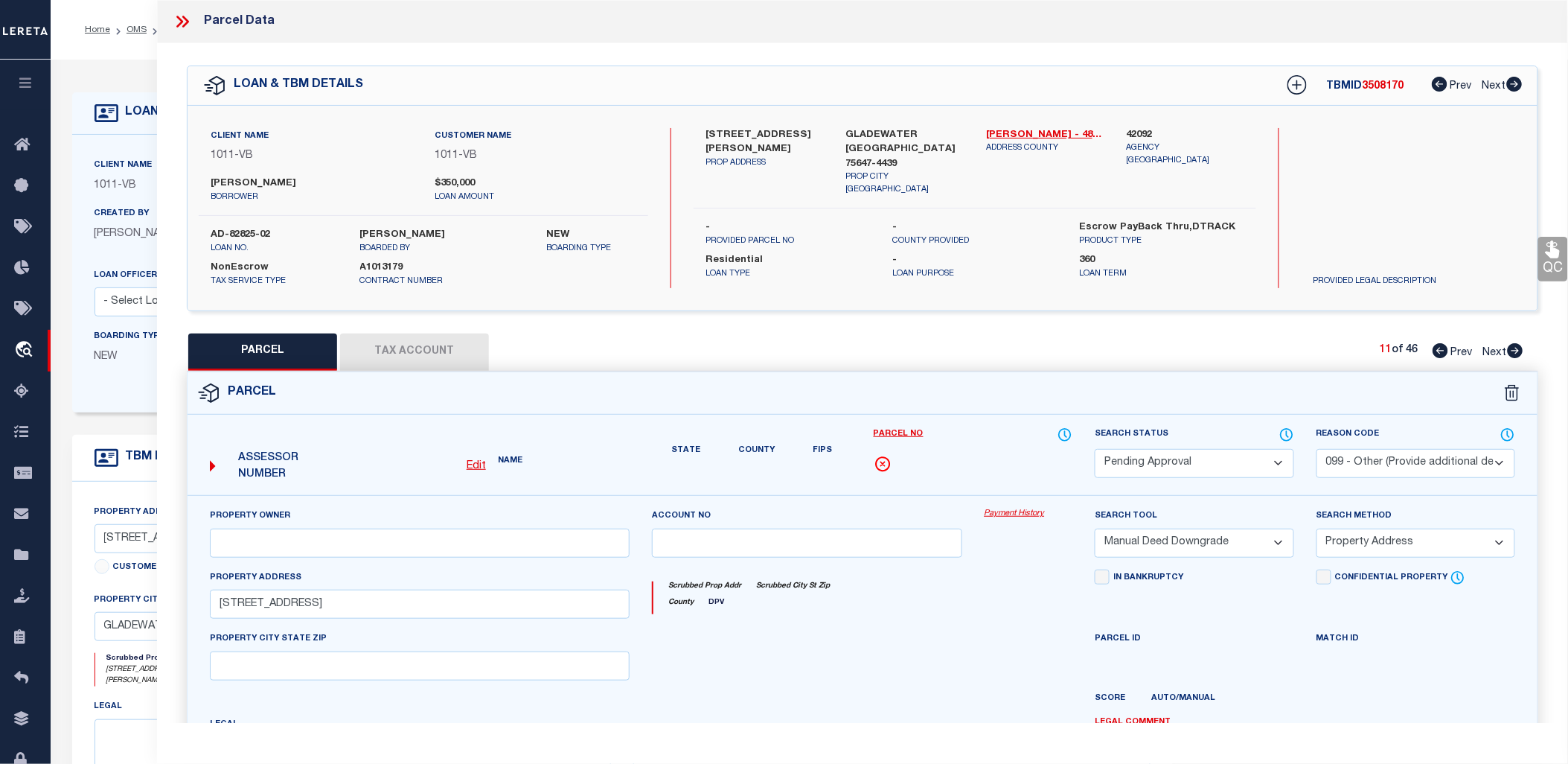
select select "AS"
select select
checkbox input "false"
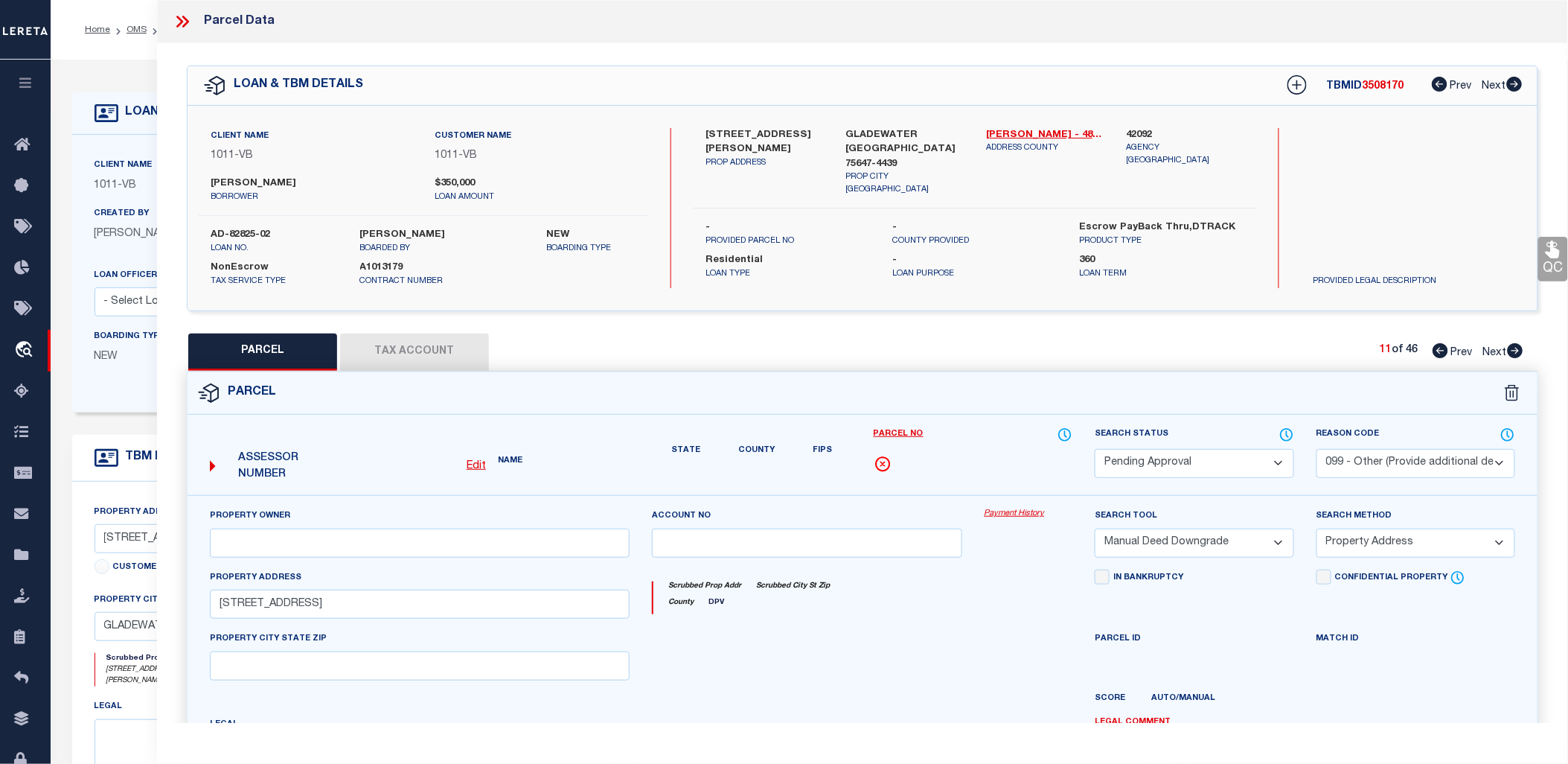
checkbox input "false"
select select "PA"
select select "099"
select select "MDD"
select select "ADD"
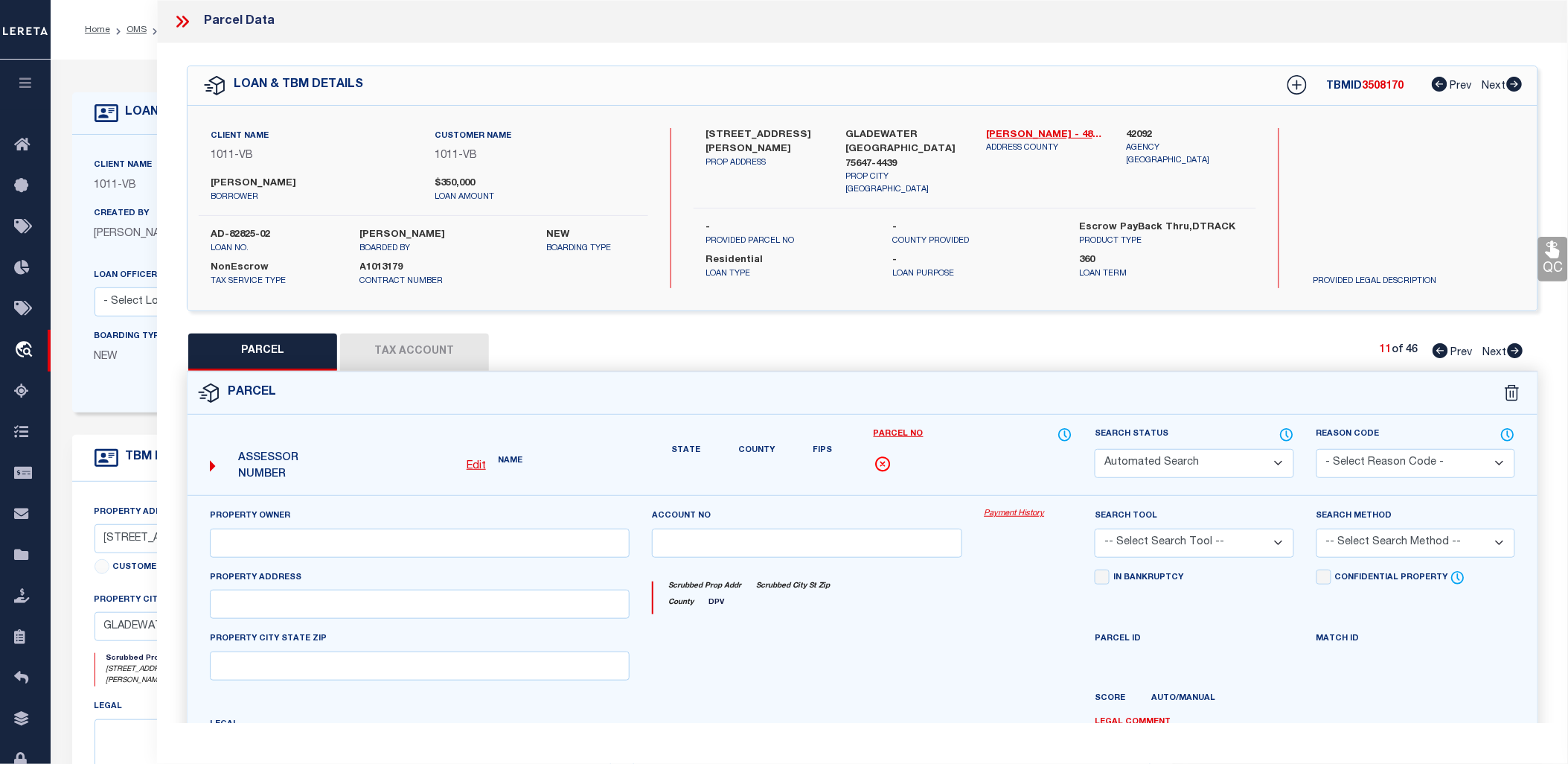
type input "[STREET_ADDRESS]"
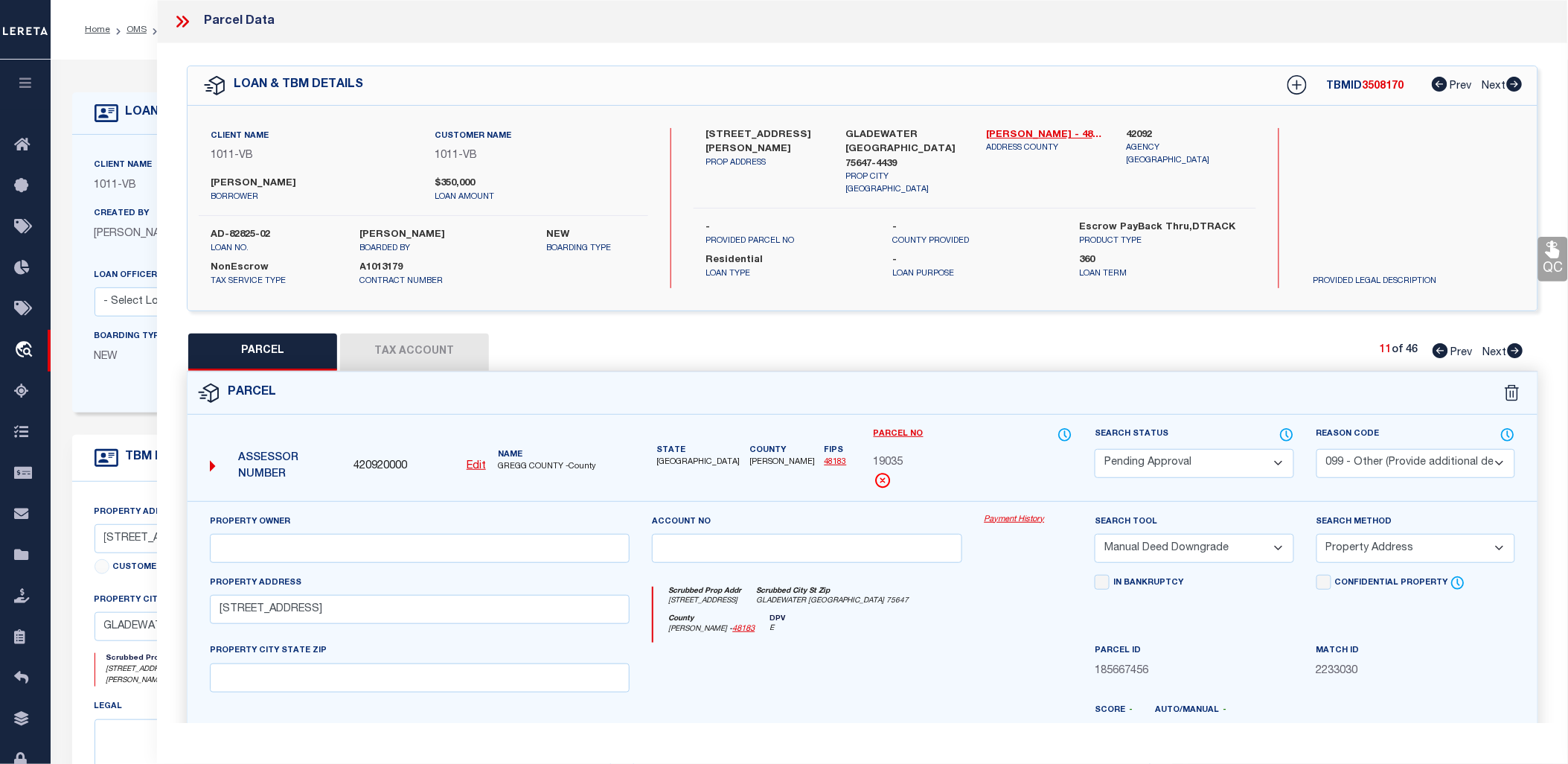
click at [1512, 348] on icon at bounding box center [1515, 350] width 16 height 15
select select "AS"
select select
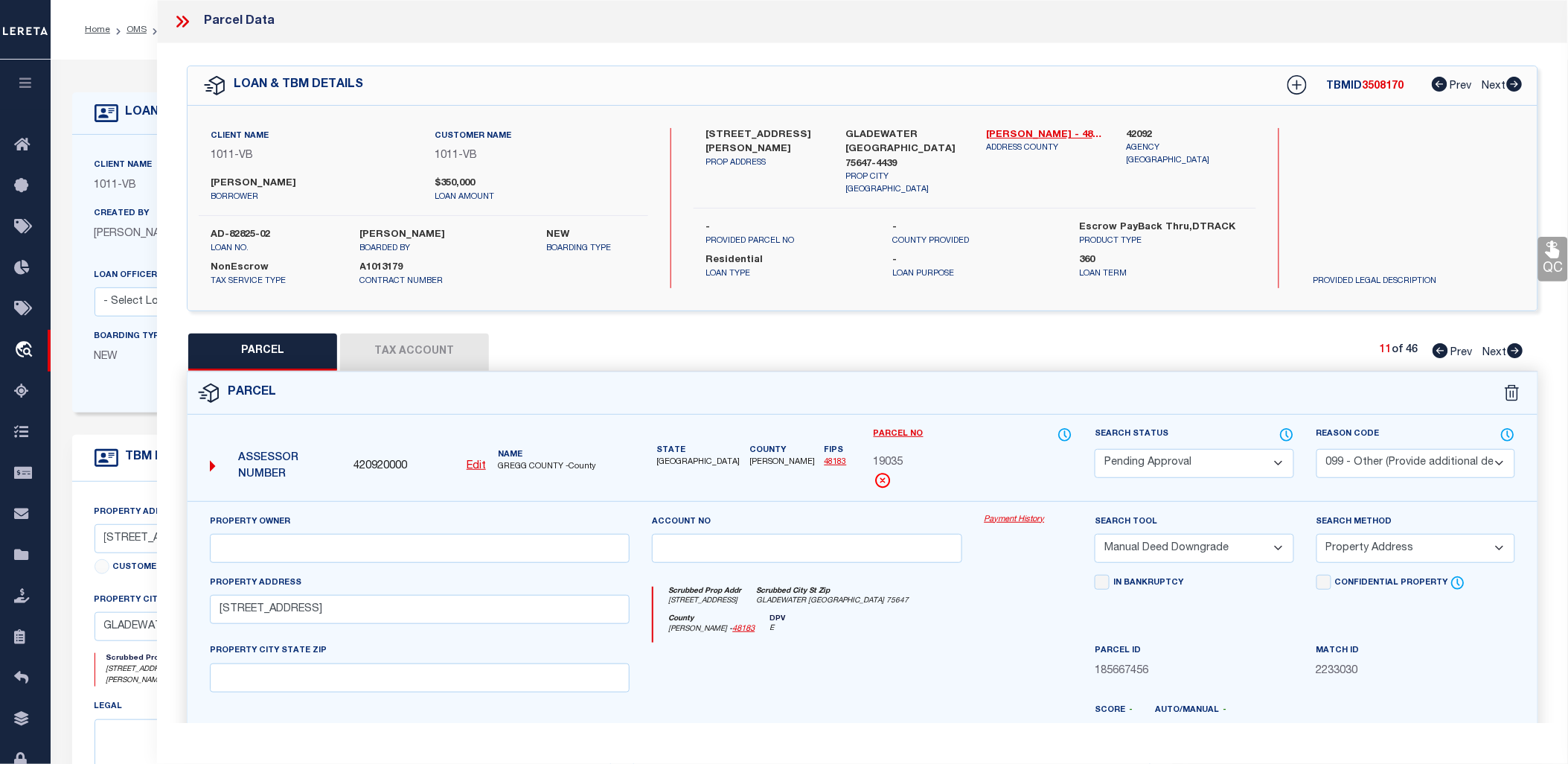
checkbox input "false"
select select "IP"
select select "099"
select select "ATL"
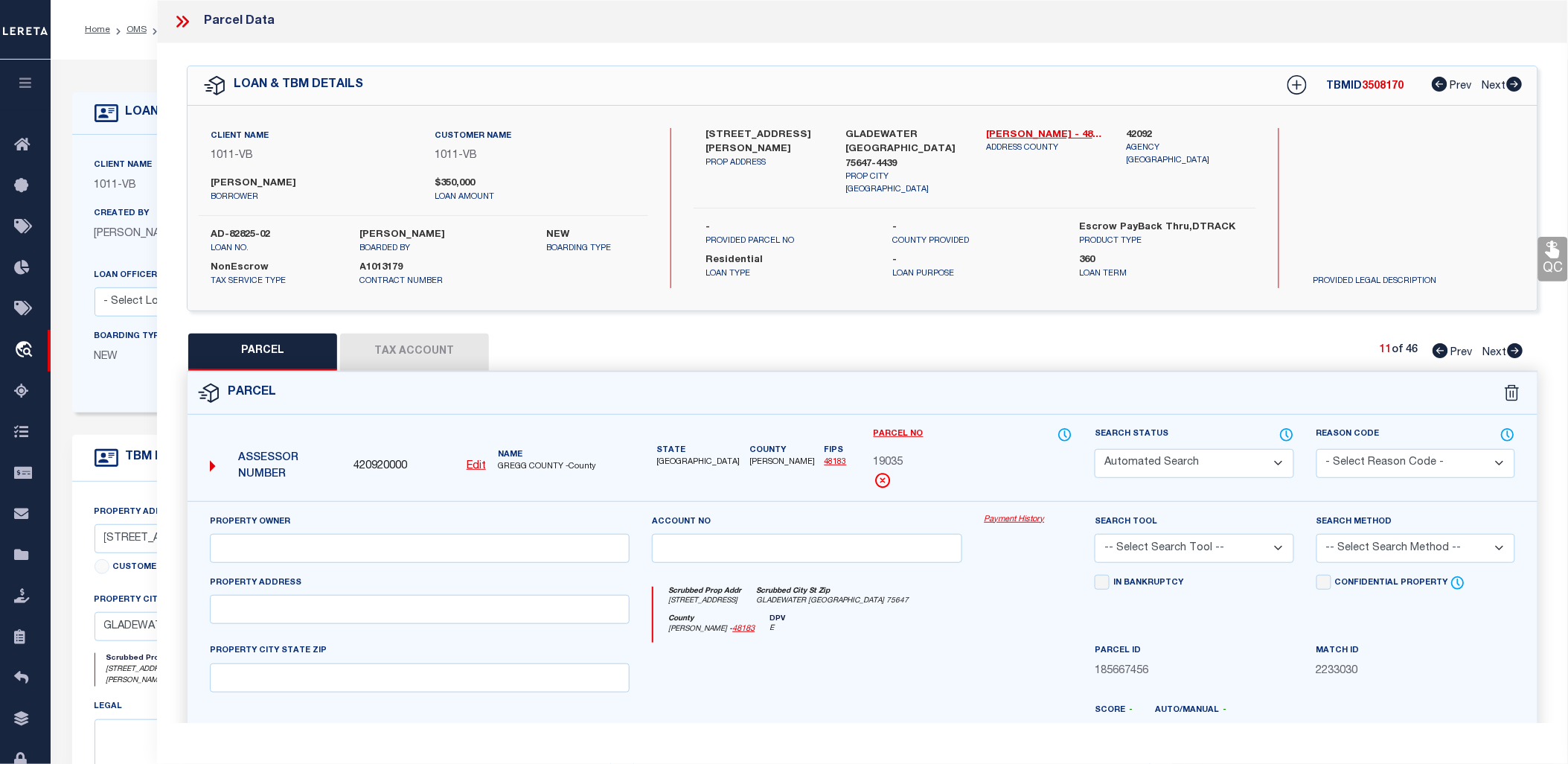
select select
type input "[STREET_ADDRESS]"
click at [185, 16] on icon at bounding box center [182, 22] width 20 height 20
